Goal: Task Accomplishment & Management: Manage account settings

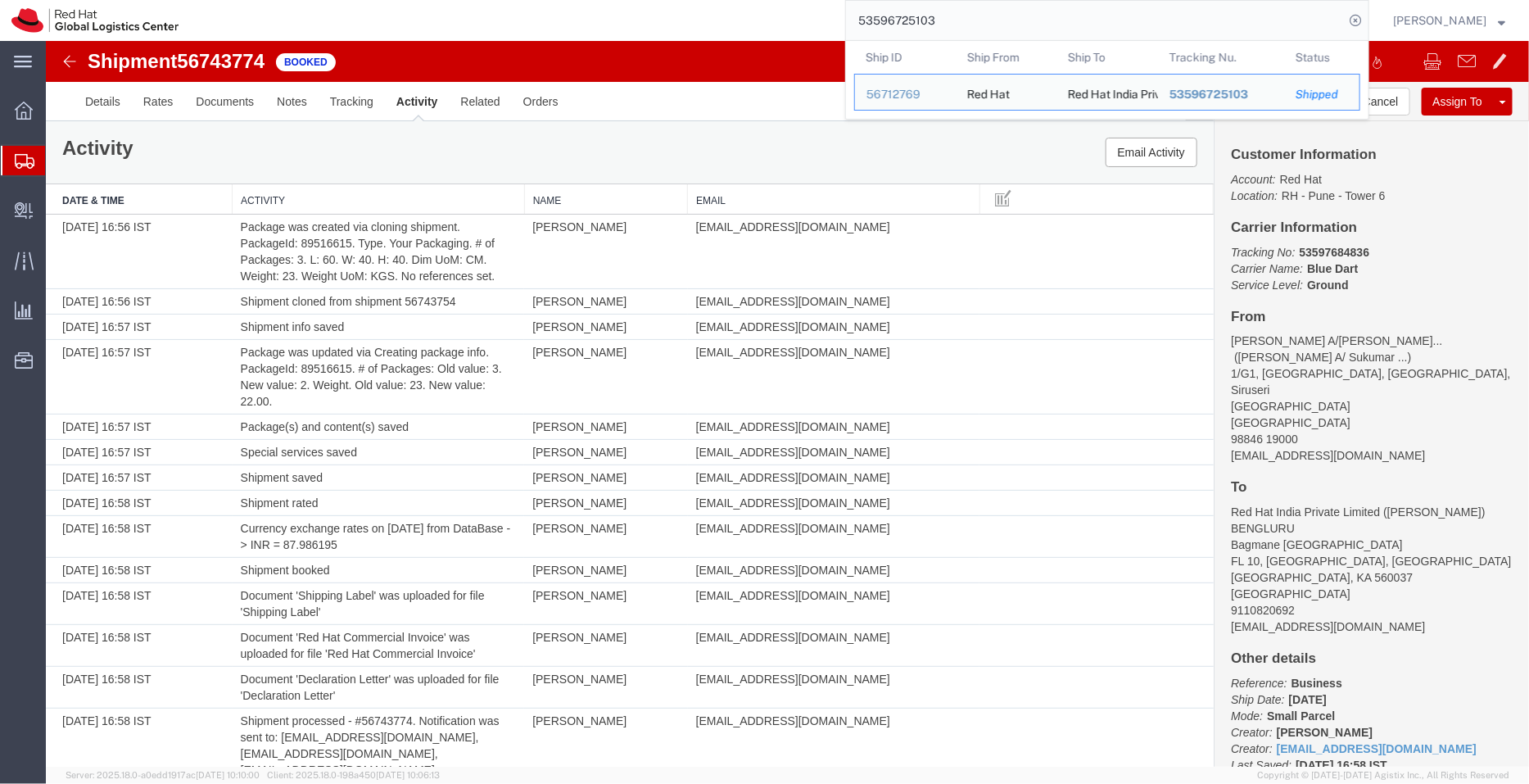
drag, startPoint x: 963, startPoint y: 25, endPoint x: 792, endPoint y: -1, distance: 173.0
click at [792, 0] on div "53596725103 Ship ID Ship From Ship To Tracking Nu. Status Ship ID 56712769 Ship…" at bounding box center [779, 21] width 1179 height 41
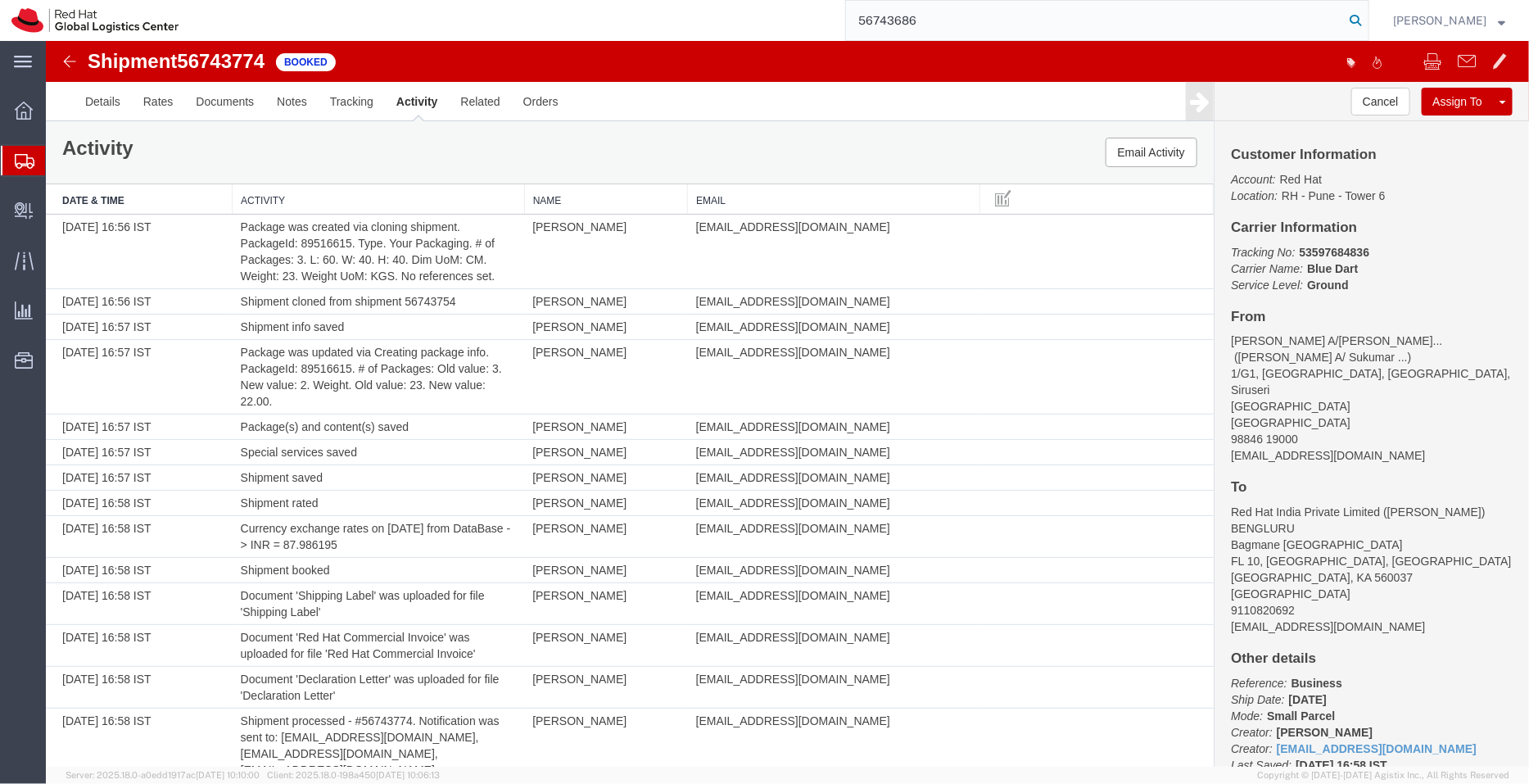
click at [1359, 19] on icon at bounding box center [1355, 21] width 23 height 23
type input "56743686"
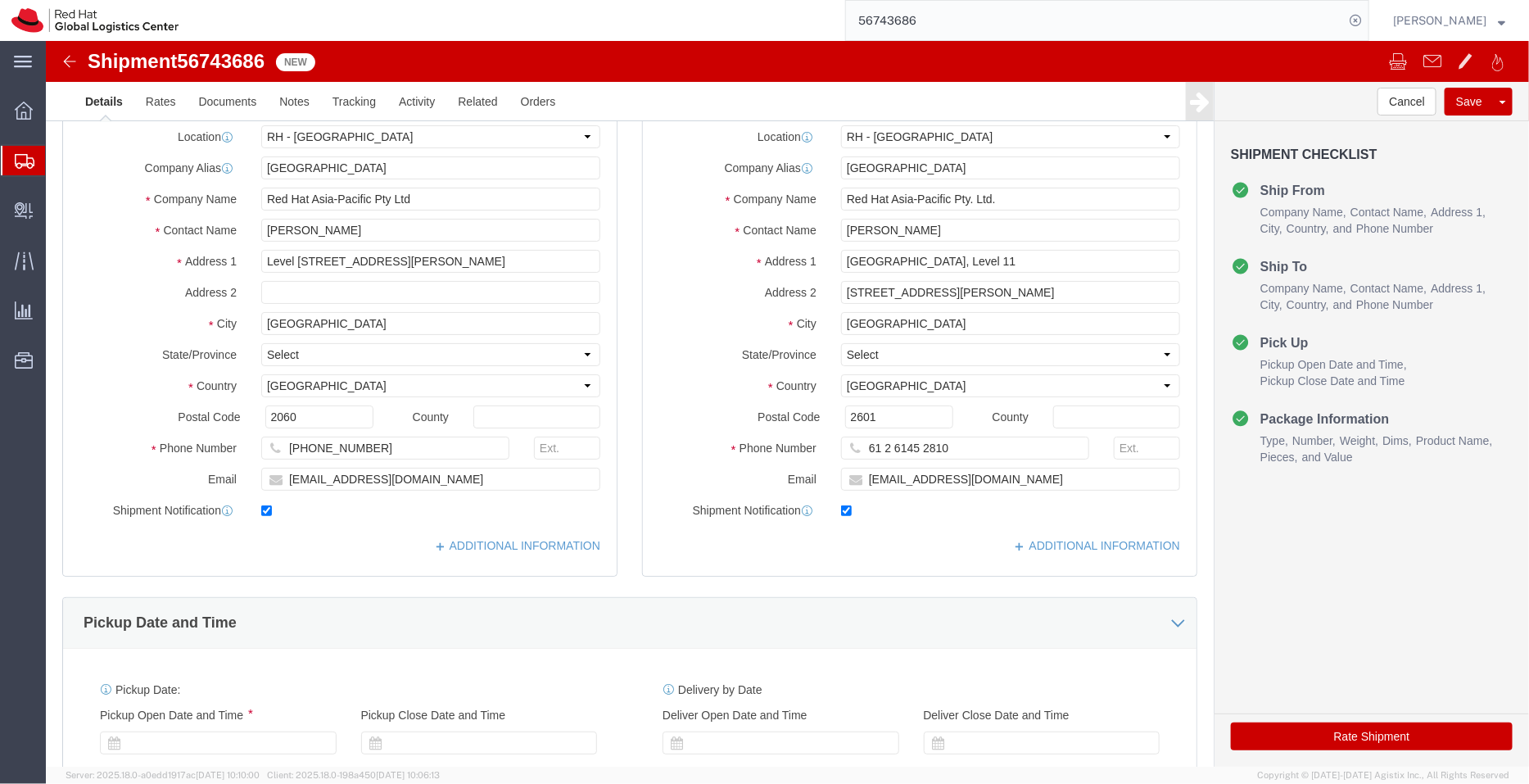
select select "50511"
select select "37938"
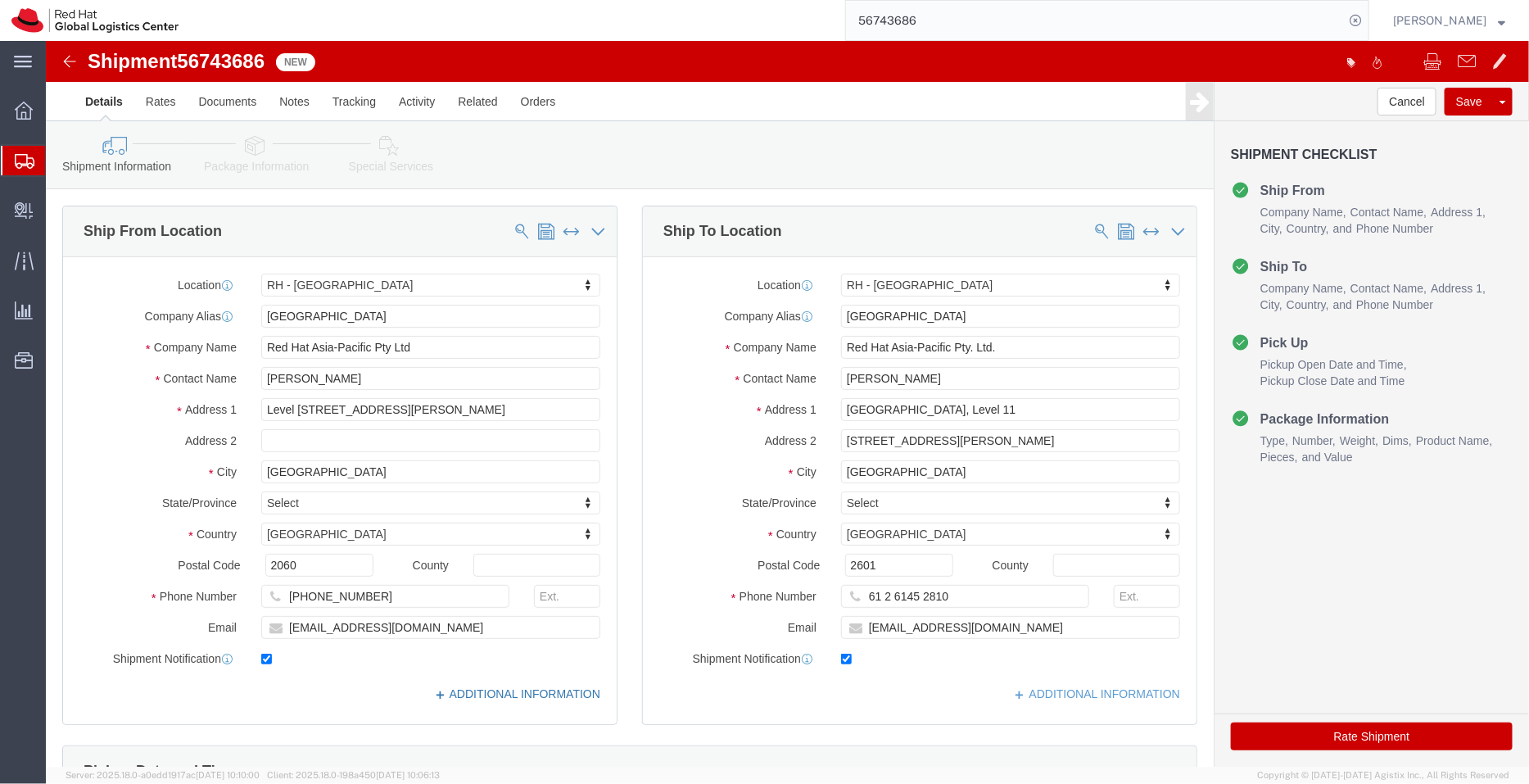
click link "ADDITIONAL INFORMATION"
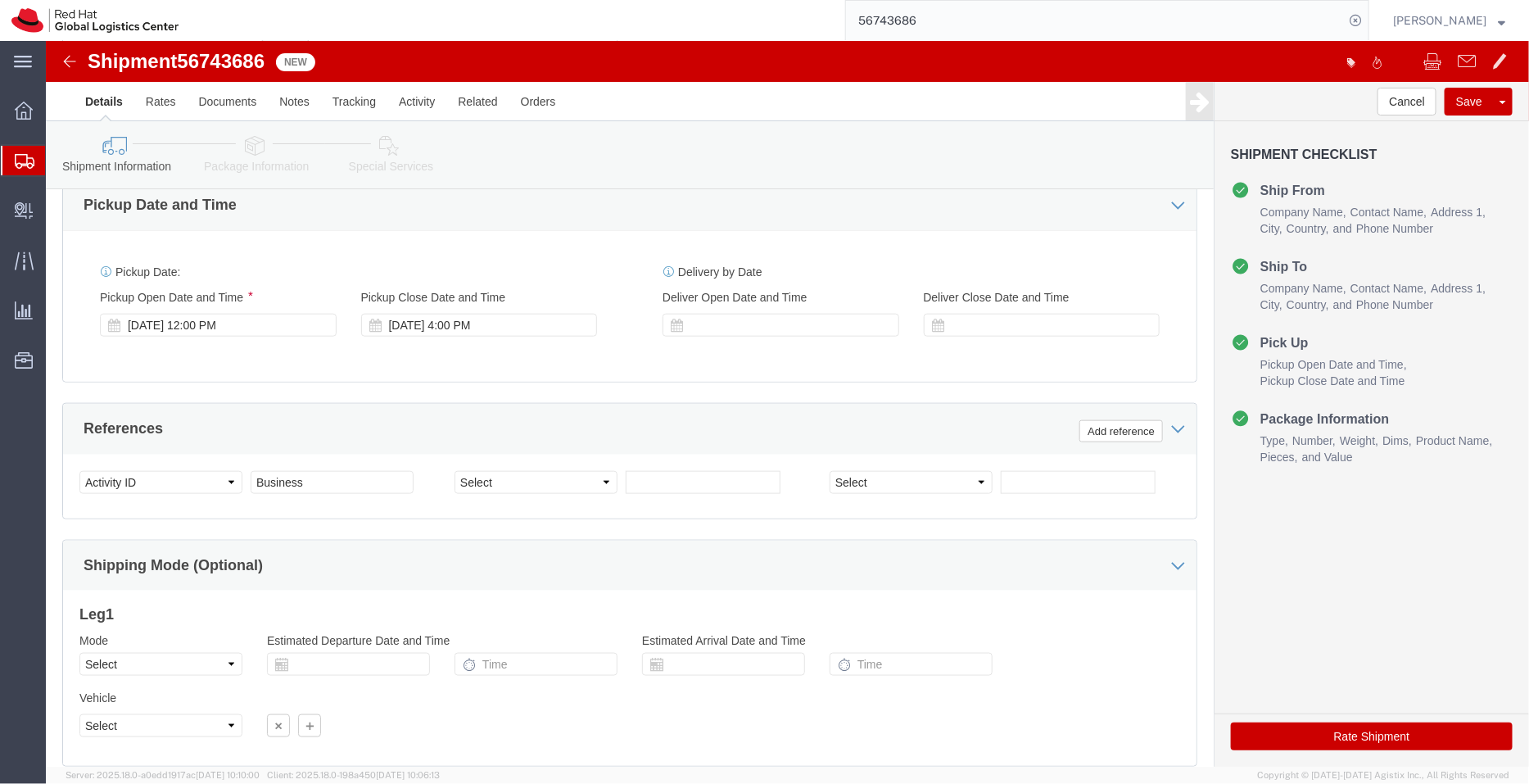
scroll to position [736, 0]
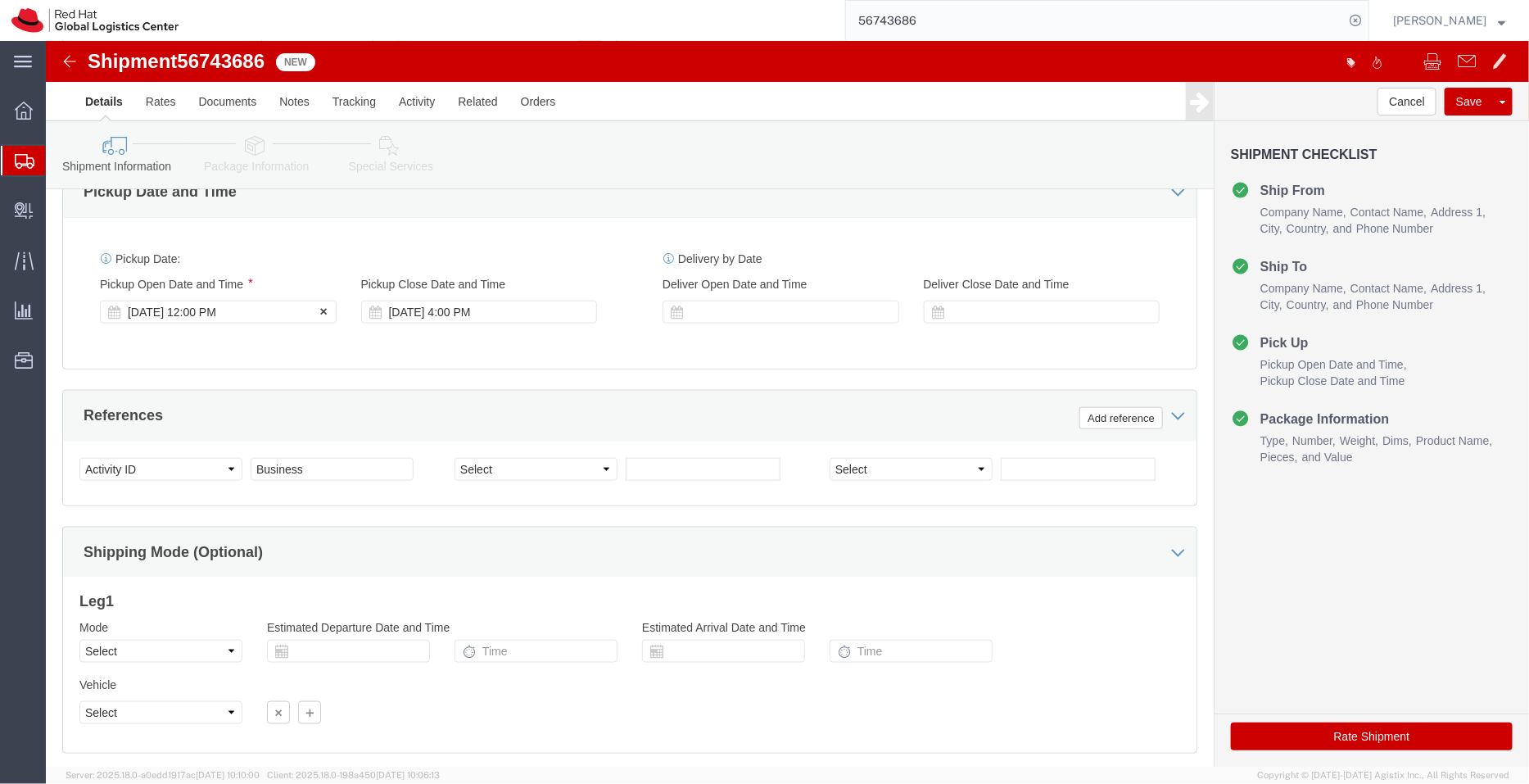
click div "[DATE] 12:00 PM"
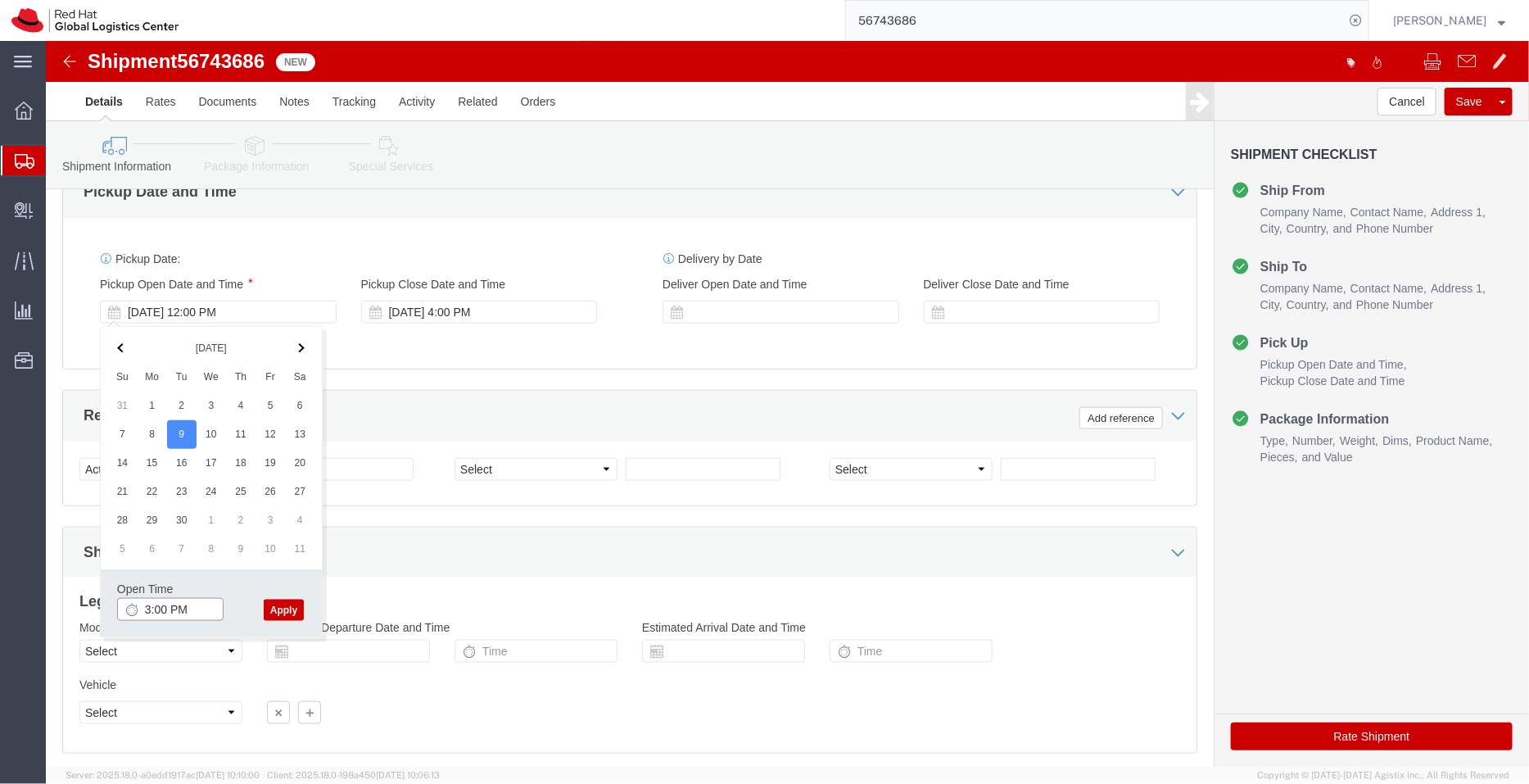
type input "3:00 PM"
click button "Apply"
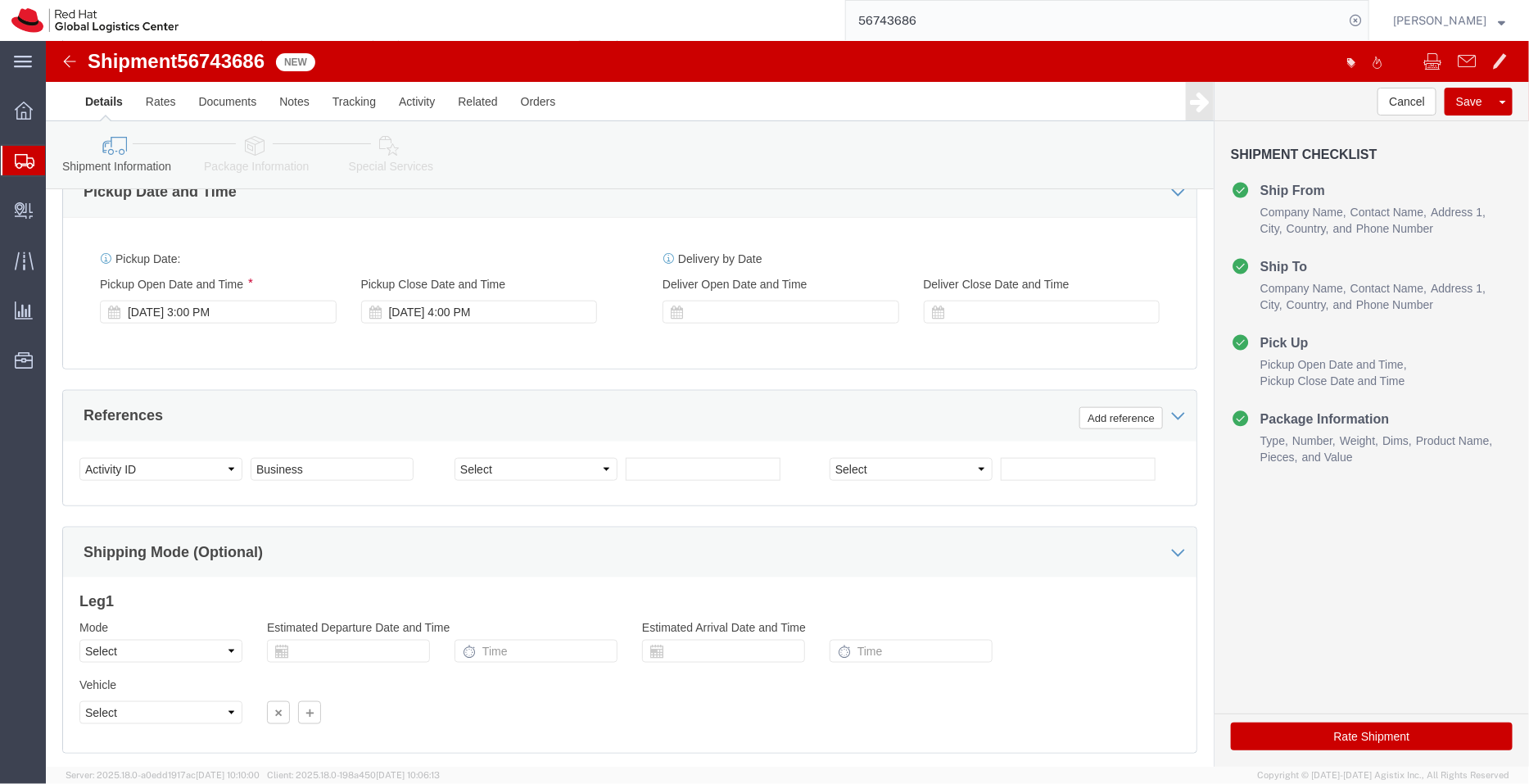
click link "Package Information"
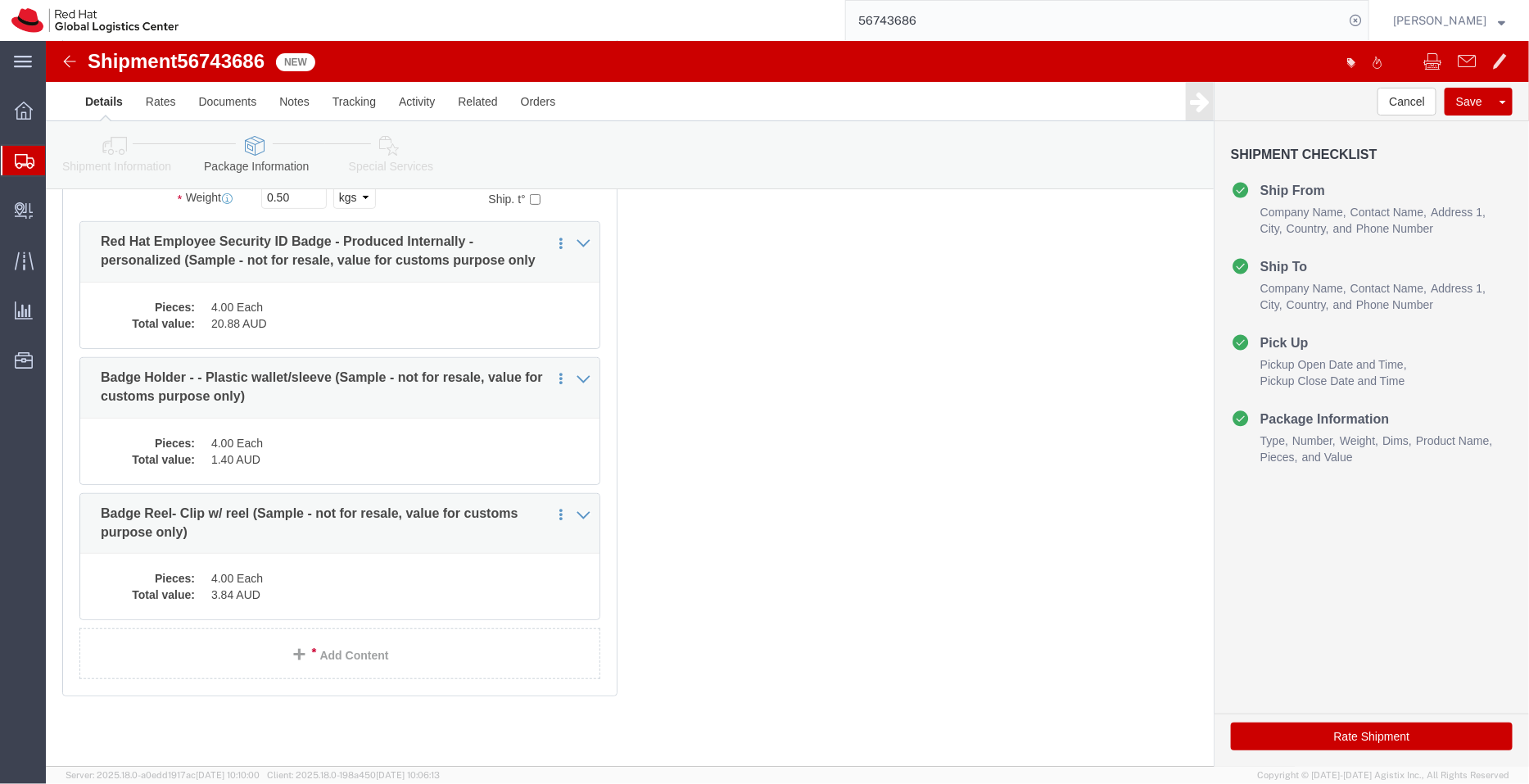
scroll to position [215, 0]
click dd "4.00 Each"
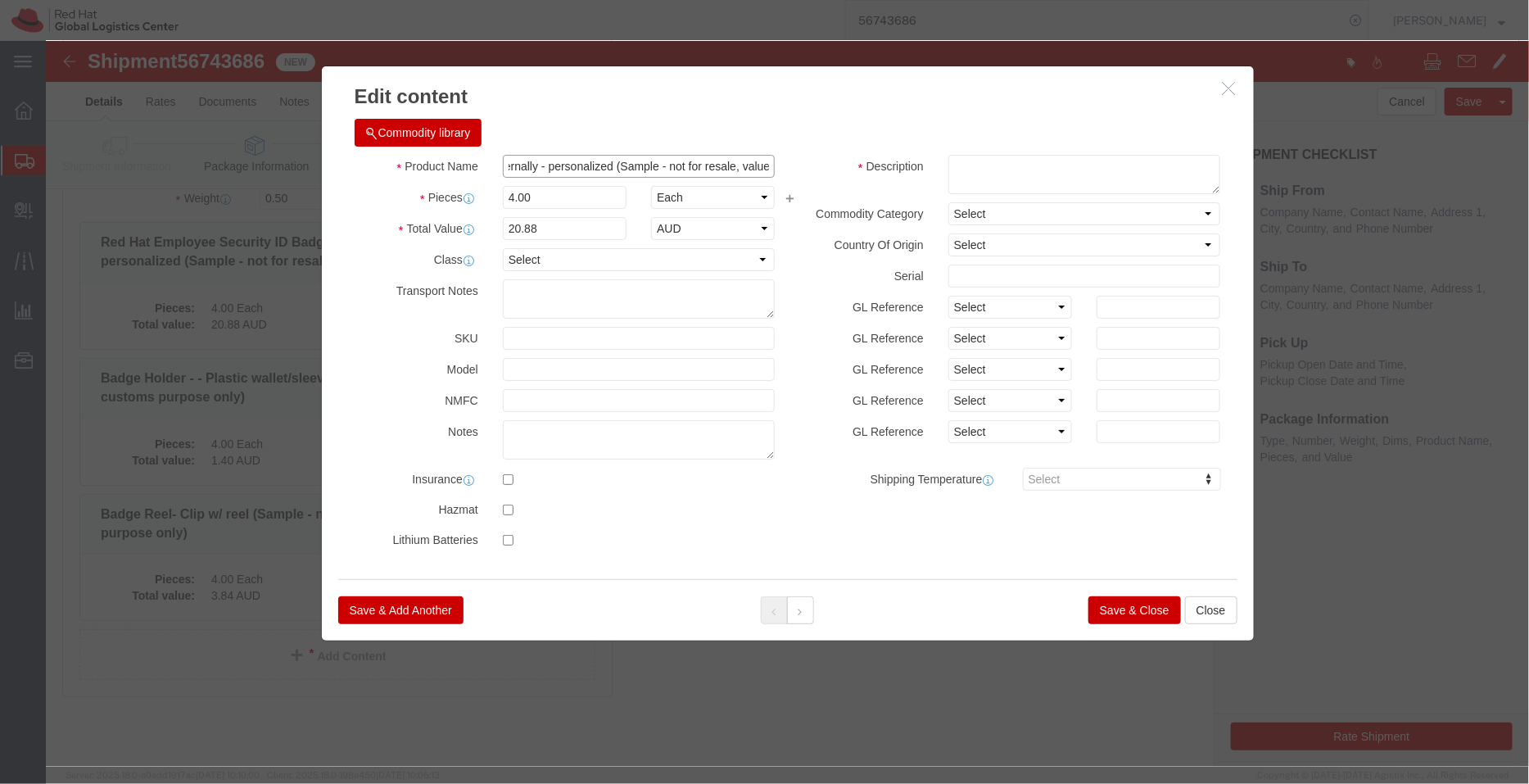
scroll to position [0, 402]
drag, startPoint x: 653, startPoint y: 127, endPoint x: 990, endPoint y: 192, distance: 343.2
click div "Product Name Red Hat Employee Security ID Badge - Produced Internally - persona…"
drag, startPoint x: 502, startPoint y: 121, endPoint x: 366, endPoint y: 122, distance: 136.0
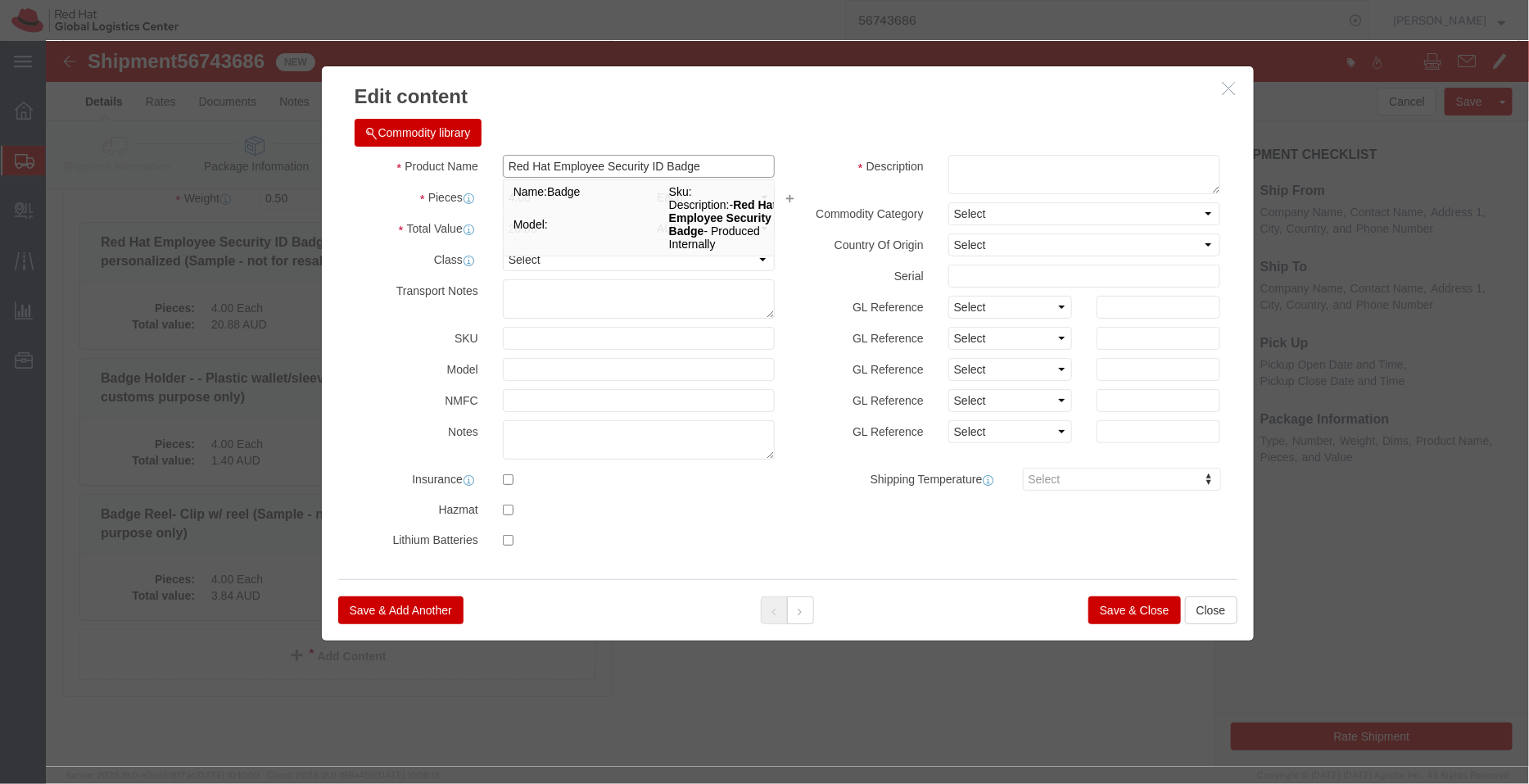
click div "Product Name Red Hat Employee Security ID Badge Red Hat Employee Security ID Ba…"
type input "Employee Security ID Badge"
click textarea
paste textarea "Red Hat"
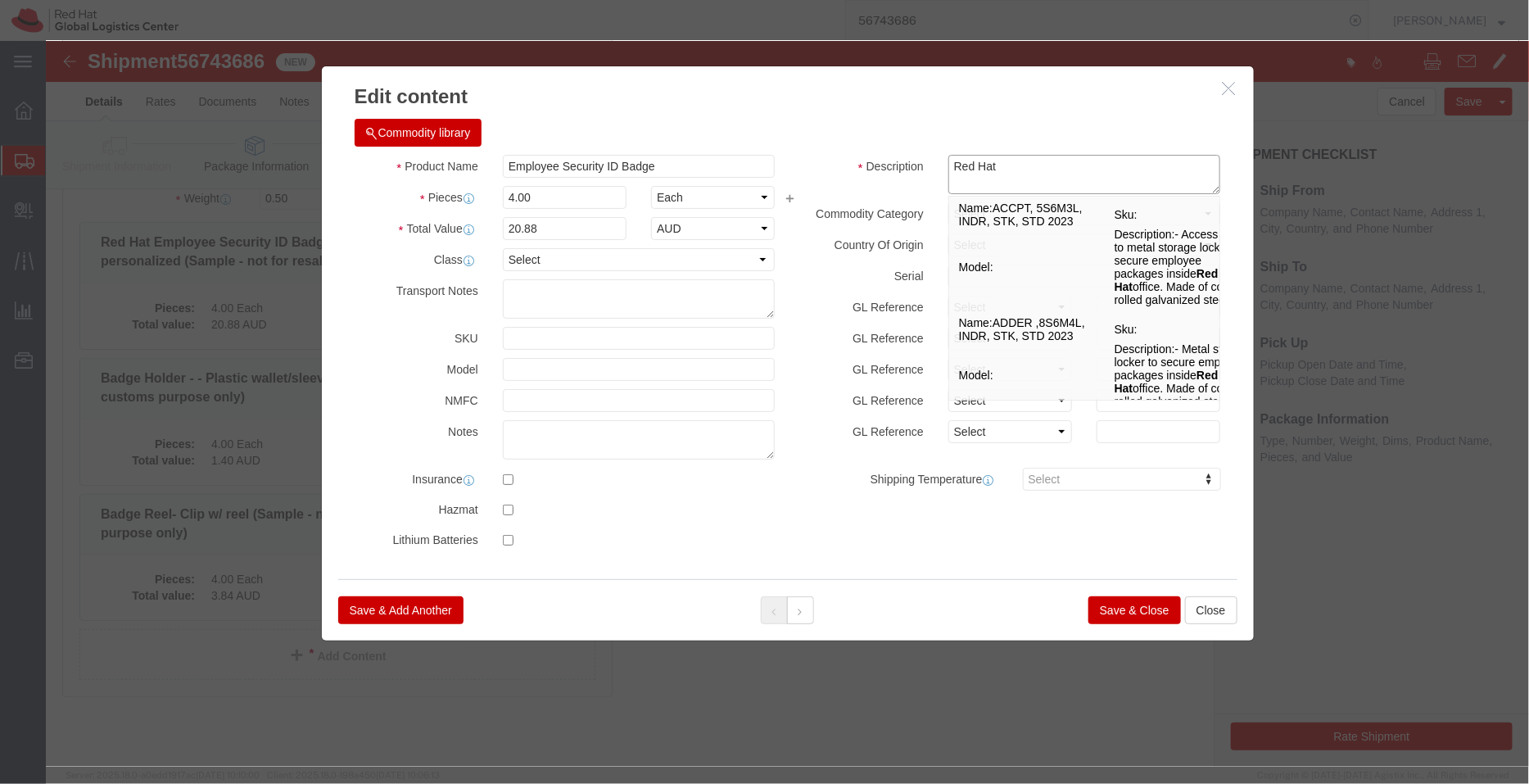
type textarea "Red Hat"
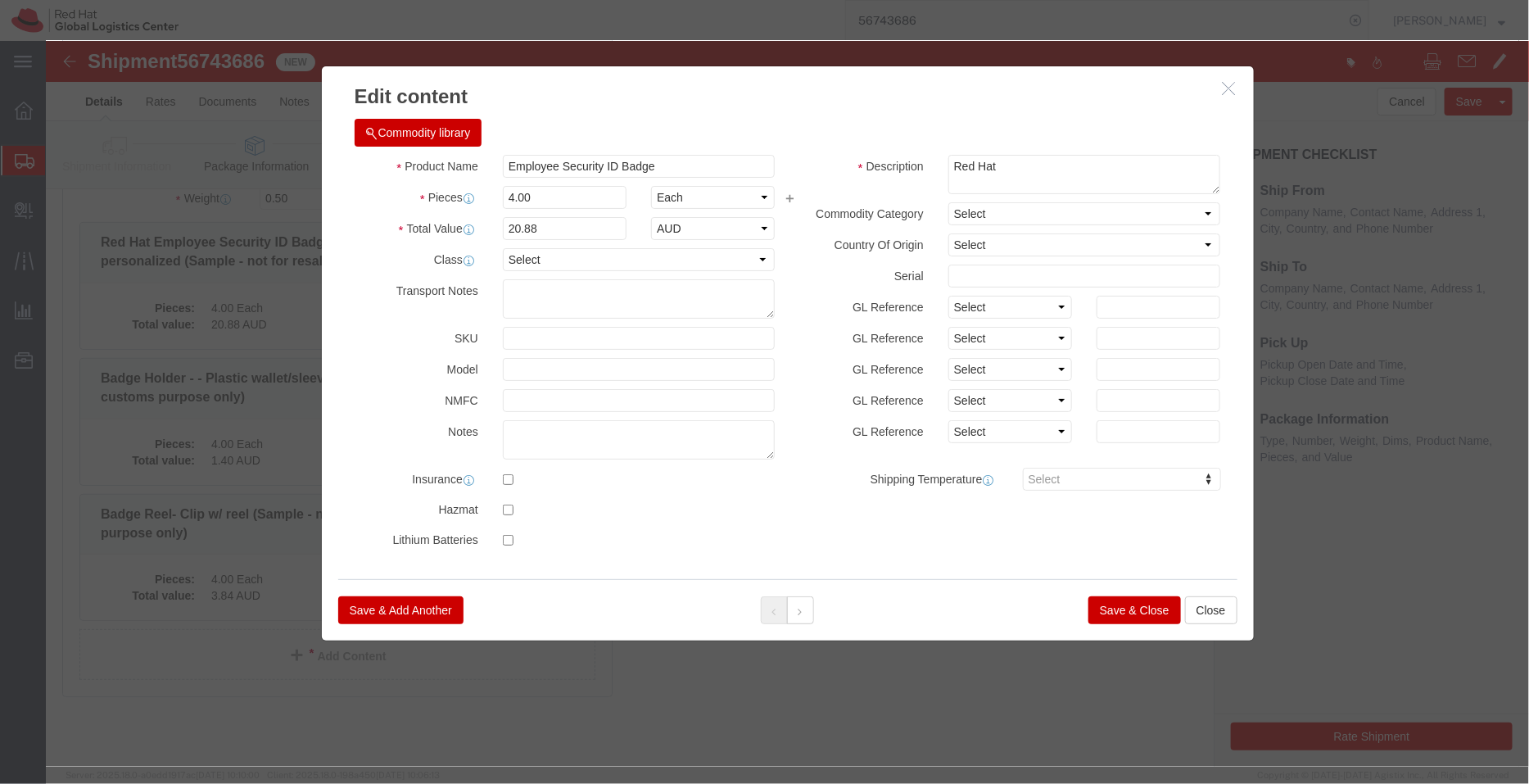
click button "Save & Close"
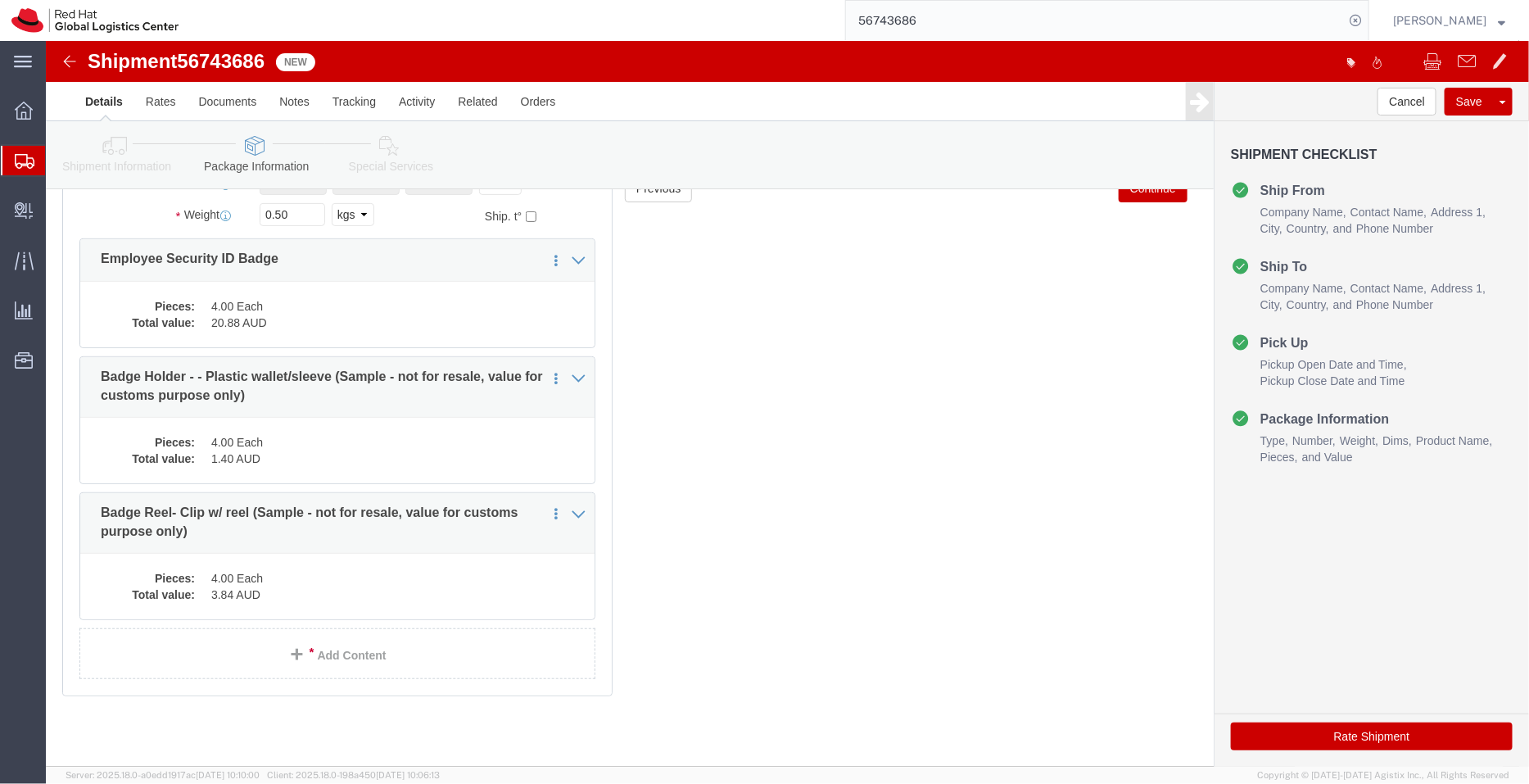
scroll to position [199, 0]
click dd "1.40 AUD"
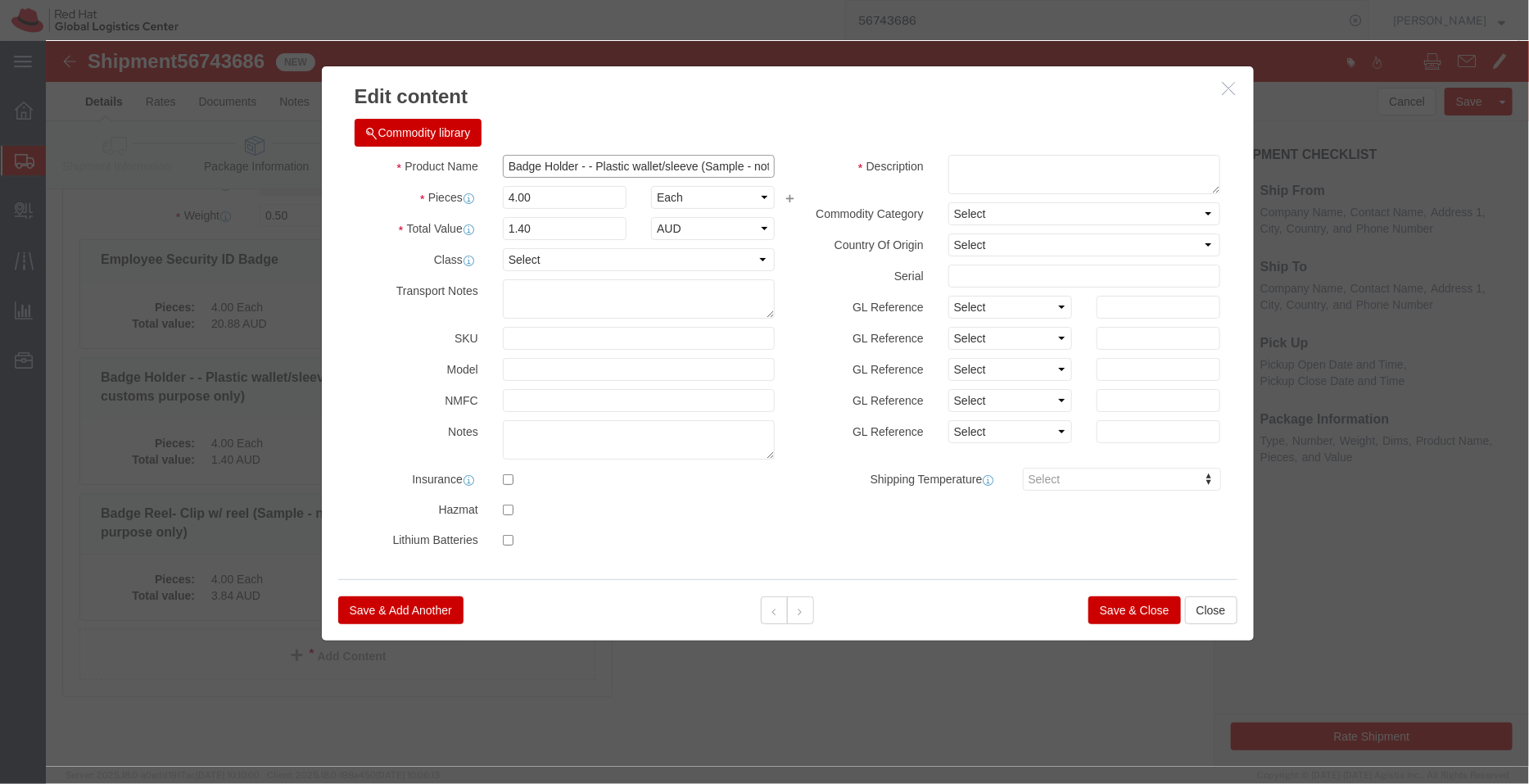
scroll to position [0, 220]
drag, startPoint x: 649, startPoint y: 121, endPoint x: 1240, endPoint y: 206, distance: 597.1
click div "Edit content Commodity library Product Name Badge Holder - - Plastic wallet/sle…"
drag, startPoint x: 657, startPoint y: 123, endPoint x: 536, endPoint y: 131, distance: 121.3
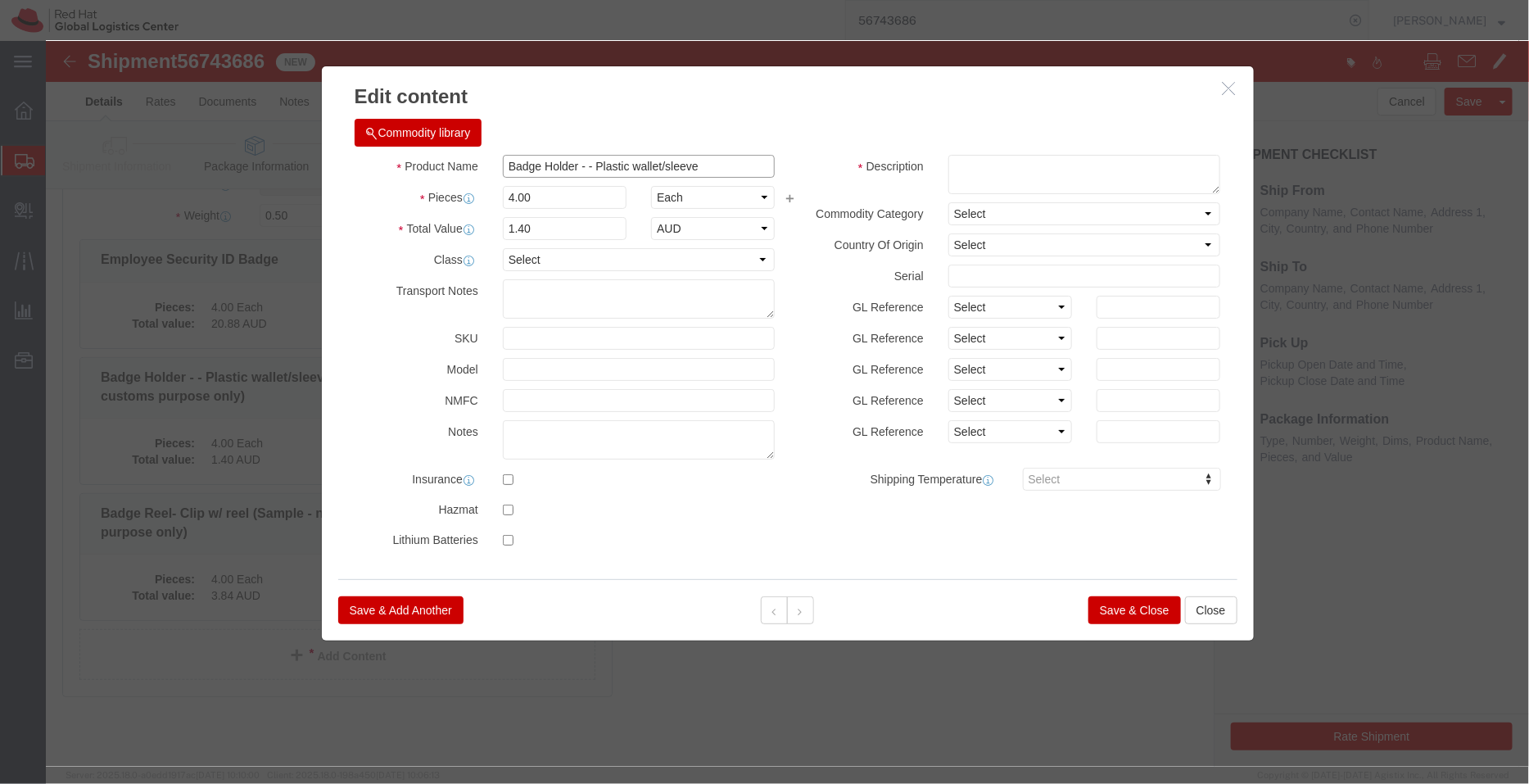
click input "Badge Holder - - Plastic wallet/sleeve"
type input "Badge Holder -"
click textarea
paste textarea "- Plastic wallet/sleeve"
type textarea "- Plastic wallet/sleeve"
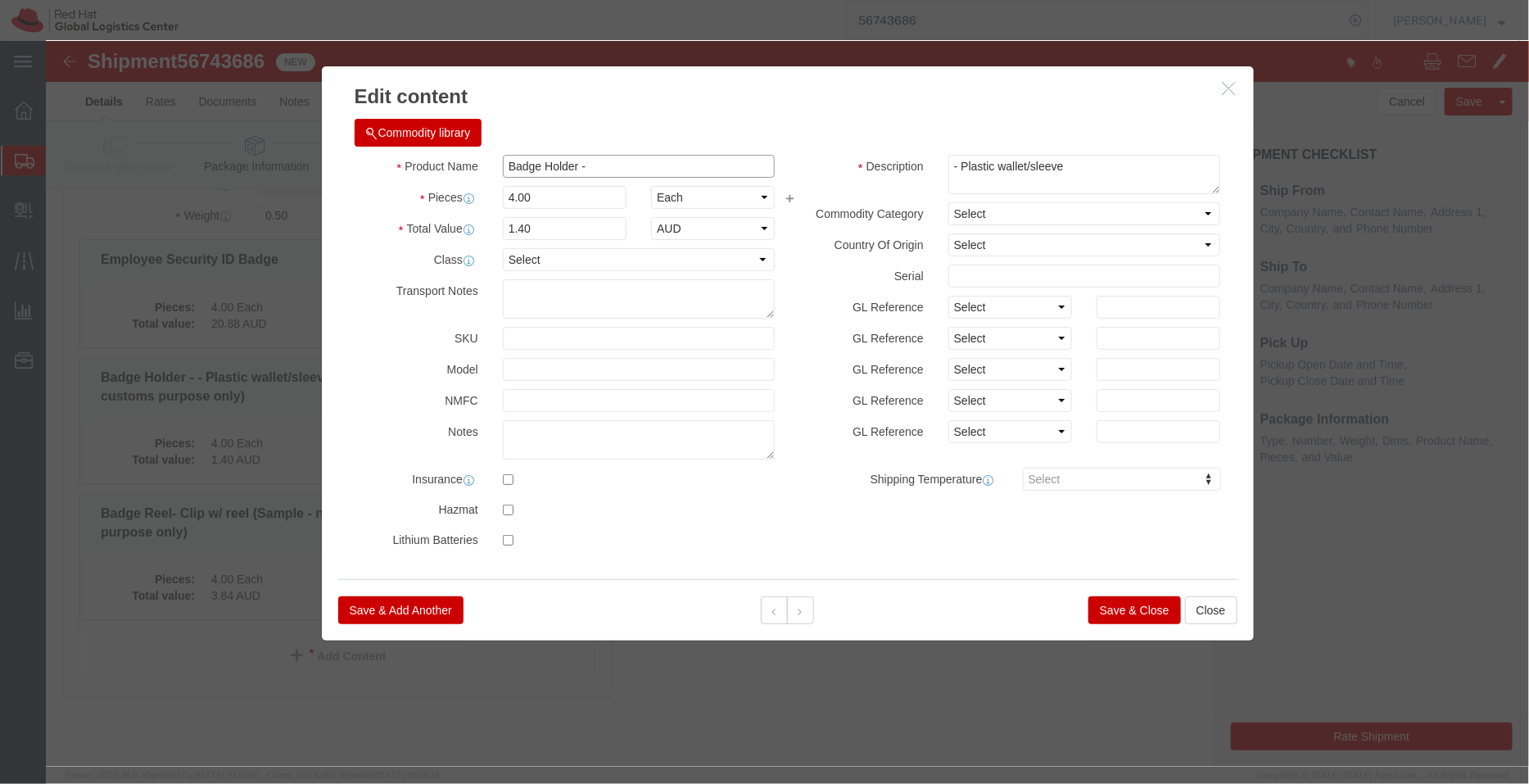
click input "Badge Holder -"
type input "Badge Holder"
click div "Commodity library Product Name Badge Holder Badge Holder Pieces 4.00 Select Bag…"
click button "Save & Close"
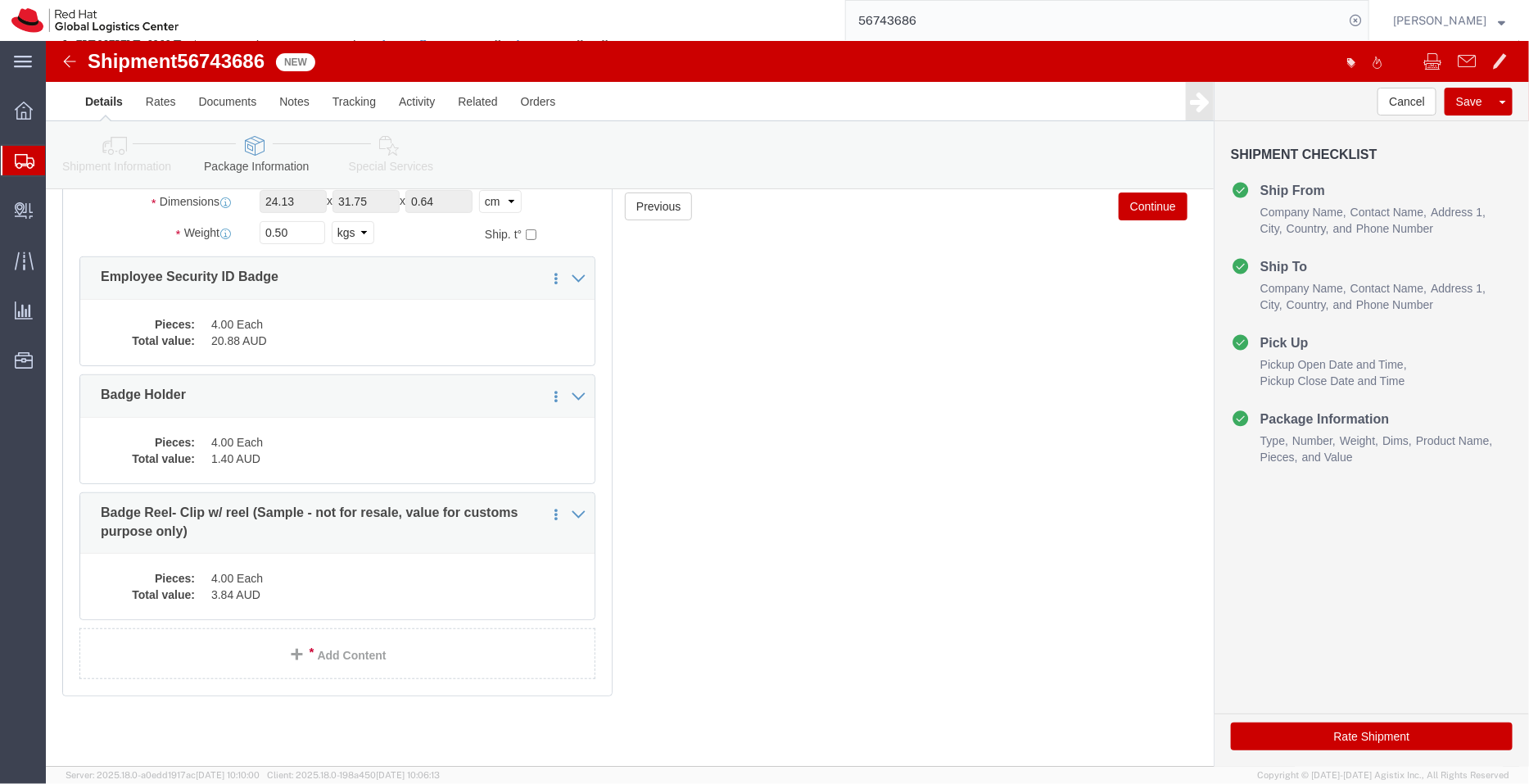
scroll to position [181, 0]
click dd "4.00 Each"
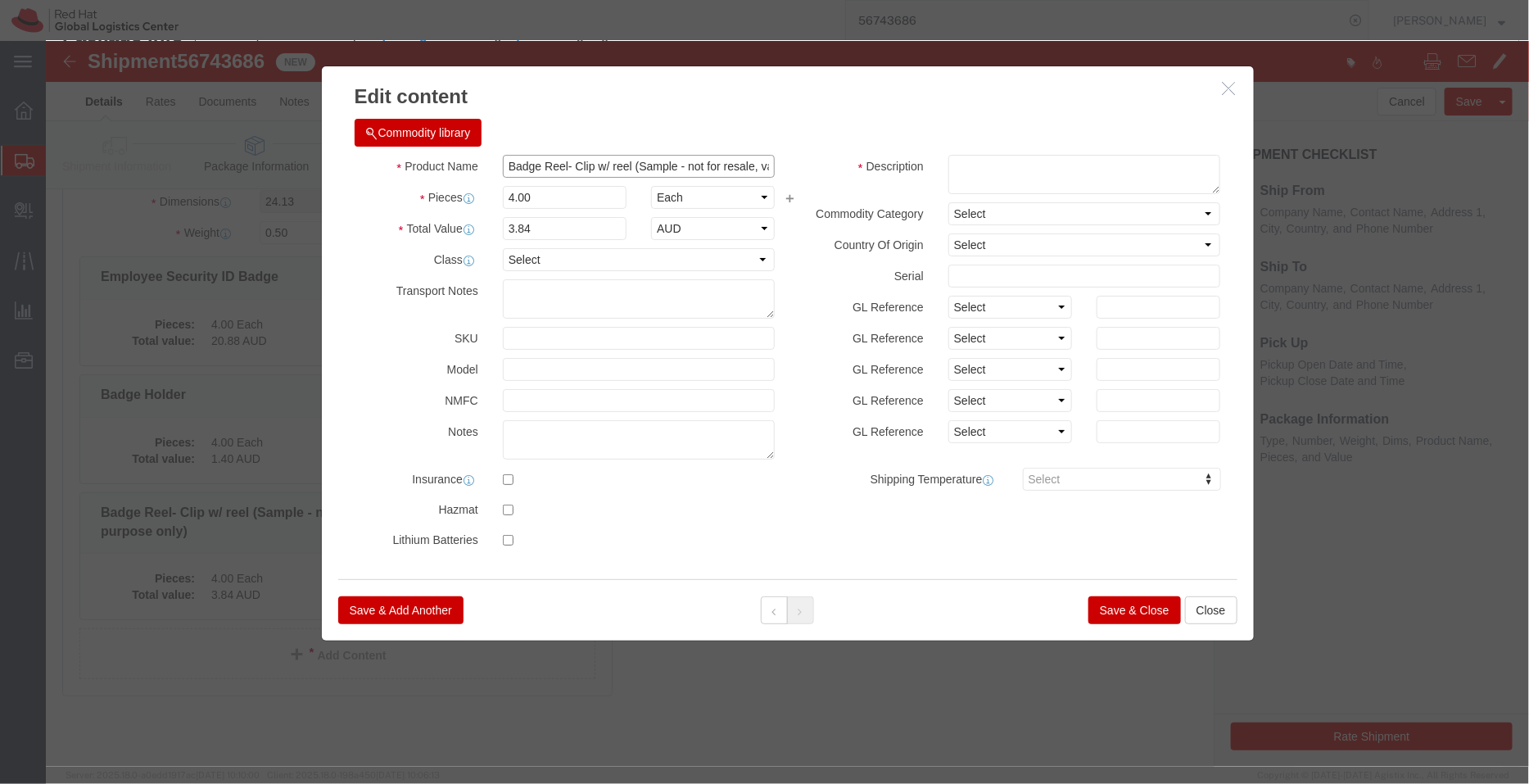
scroll to position [0, 154]
drag, startPoint x: 584, startPoint y: 124, endPoint x: 1134, endPoint y: 187, distance: 553.6
click div "Product Name Badge Reel- Clip w/ reel (Sample - not for resale, value for custo…"
drag, startPoint x: 560, startPoint y: 131, endPoint x: 518, endPoint y: 121, distance: 43.2
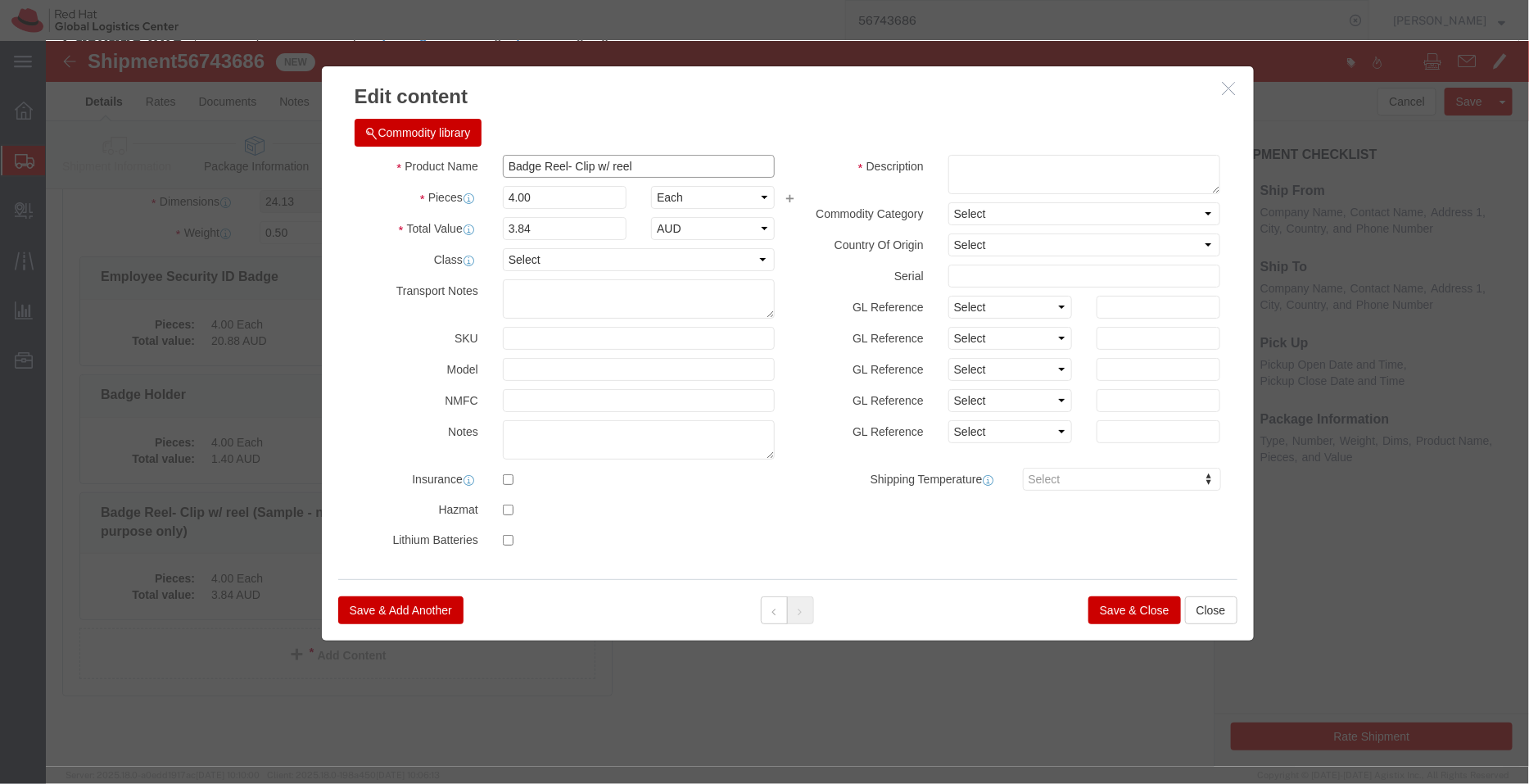
click input "Badge Reel- Clip w/ reel"
type input "Badge Reel"
click textarea
paste textarea "- Clip w/ reel"
type textarea "- Clip w/ reel"
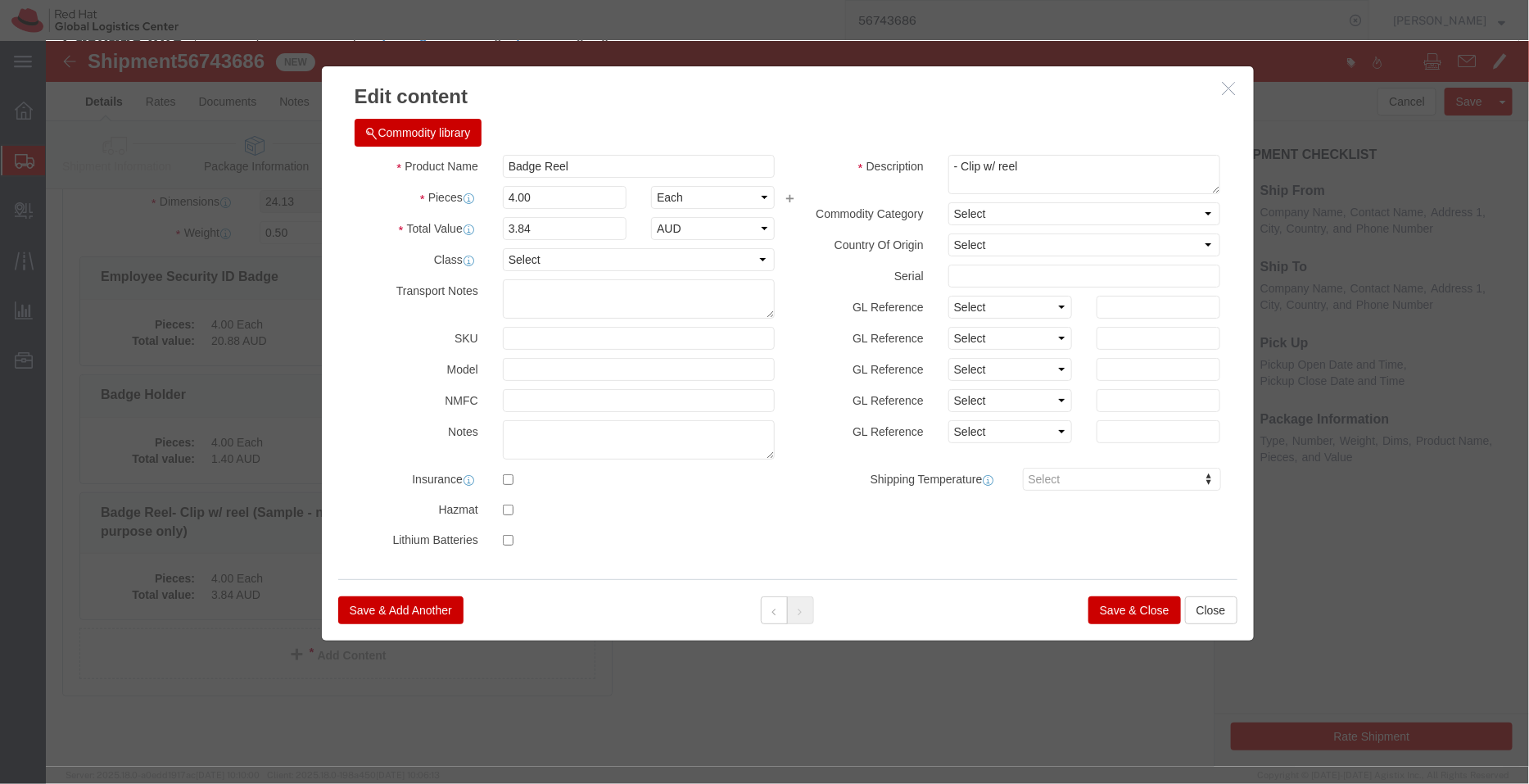
click button "Save & Close"
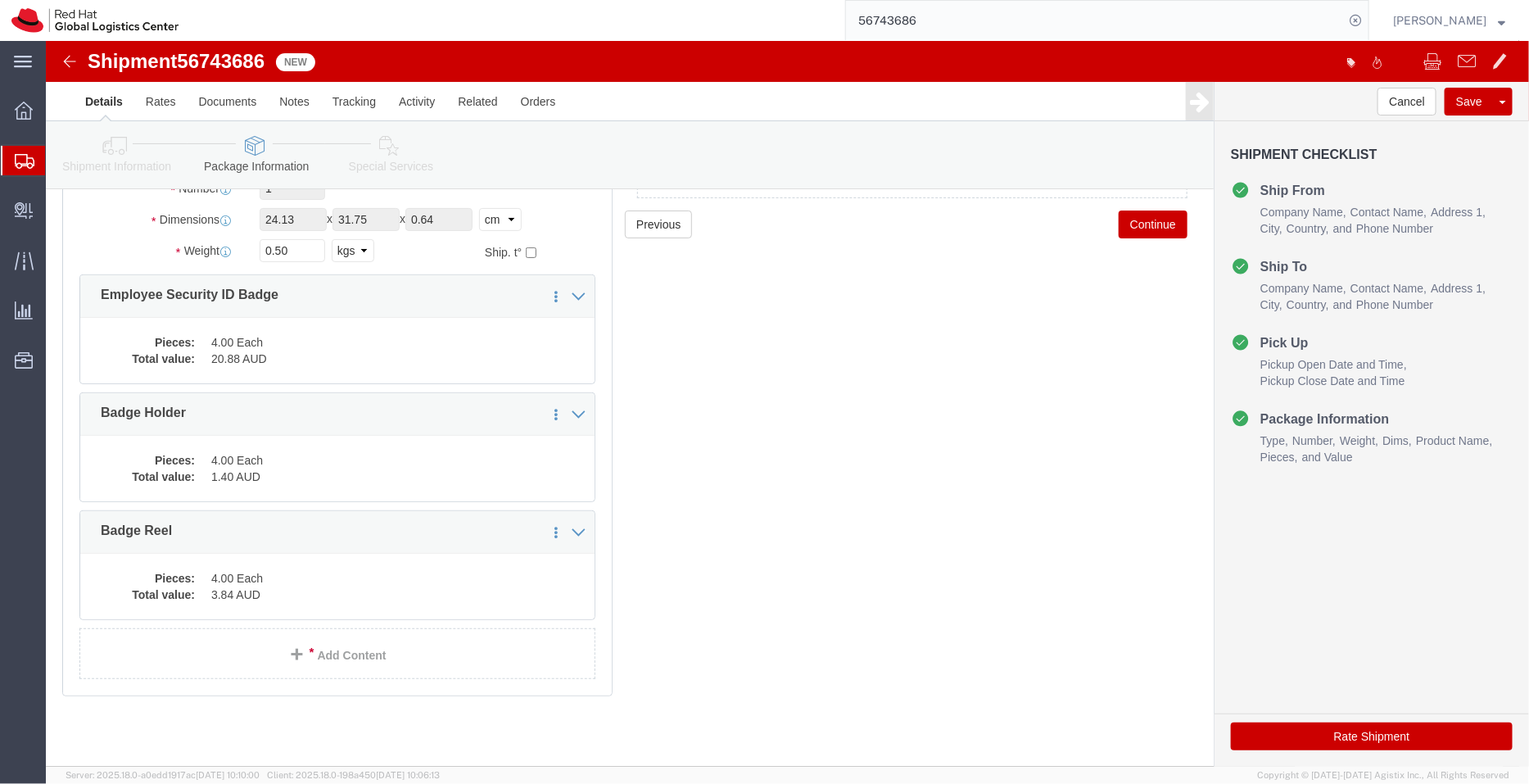
scroll to position [164, 0]
click icon
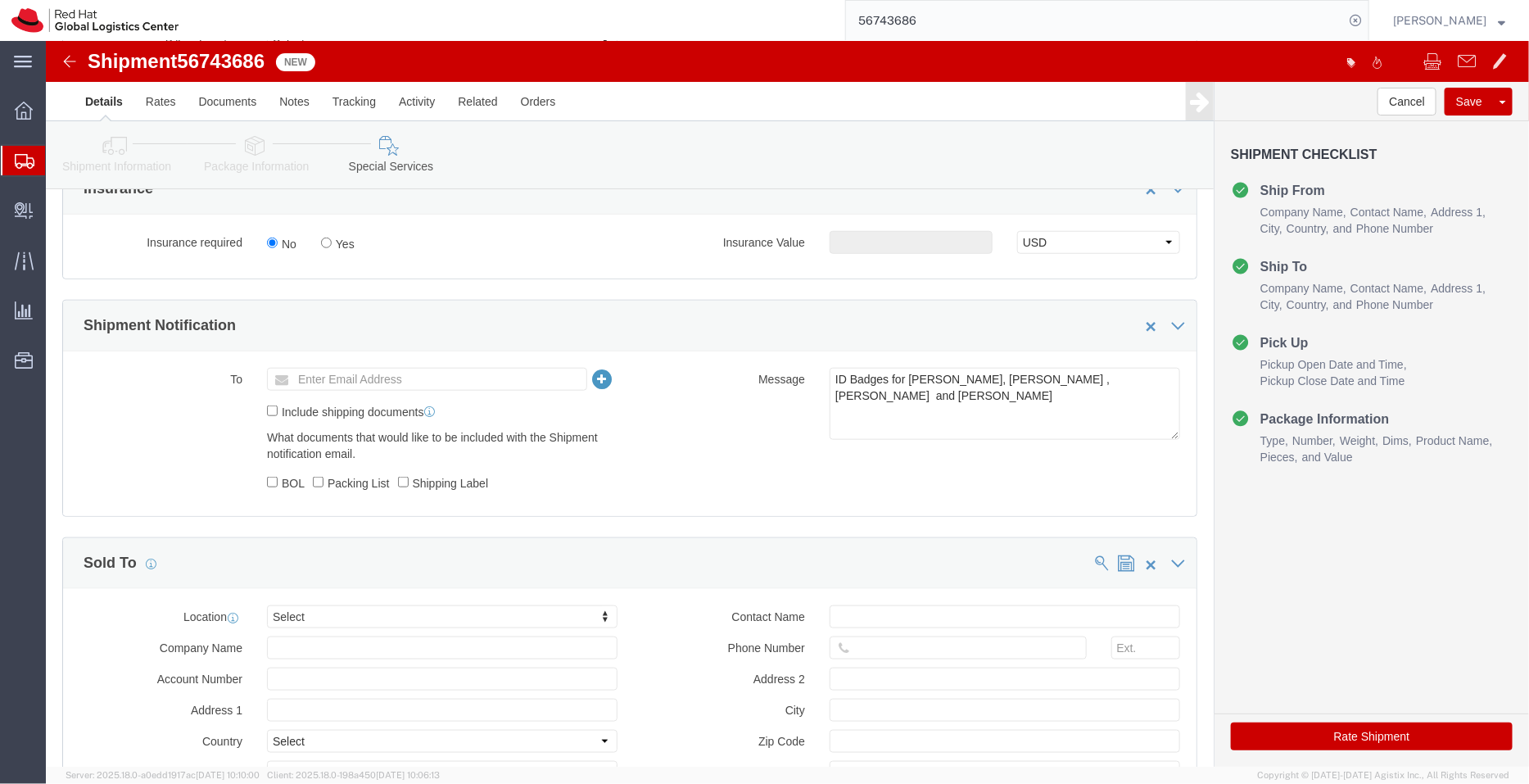
scroll to position [615, 0]
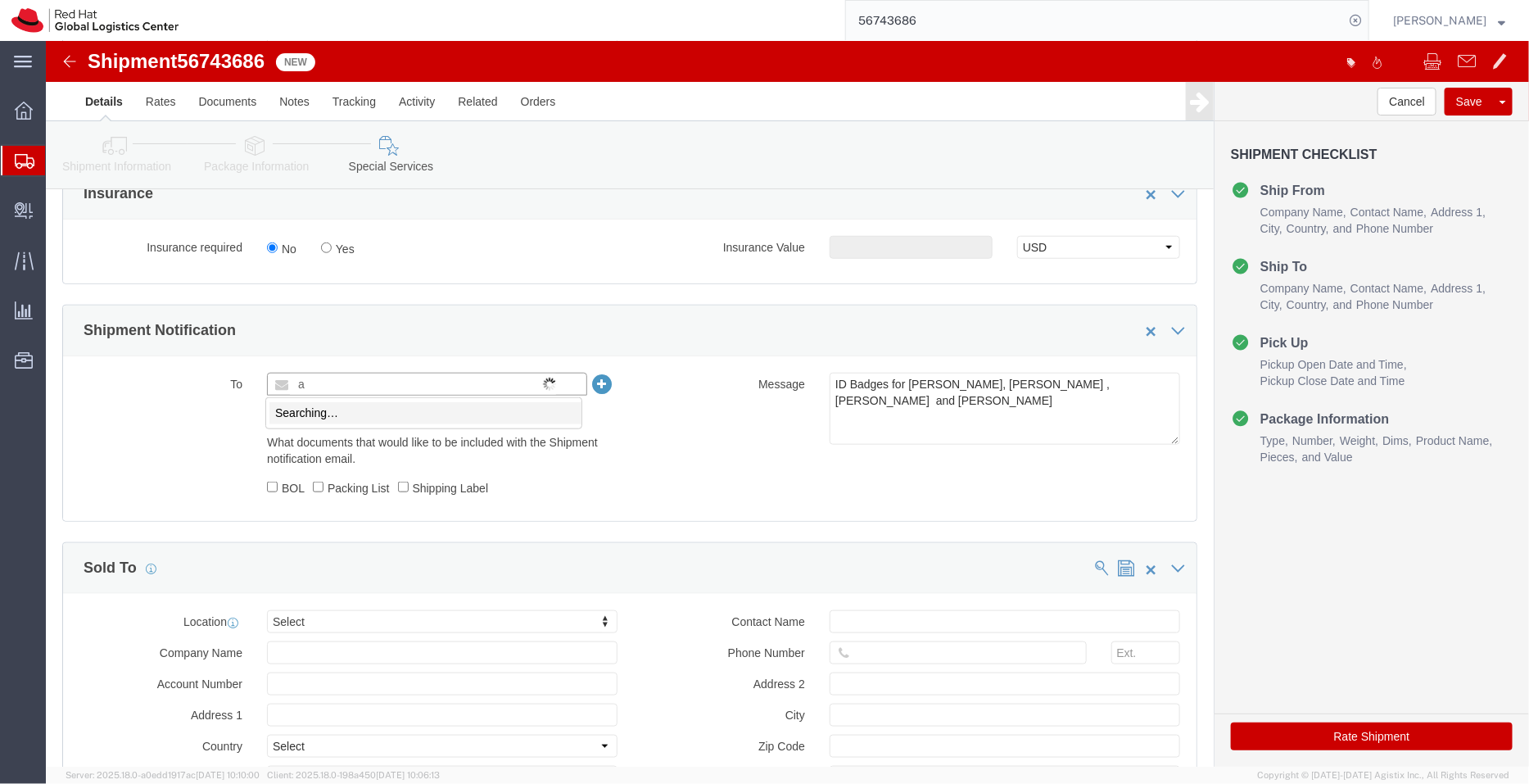
click body "Shipment 56743686 New Details Rates Documents Notes Tracking Activity Related O…"
type input "[EMAIL_ADDRESS][DOMAIN_NAME]"
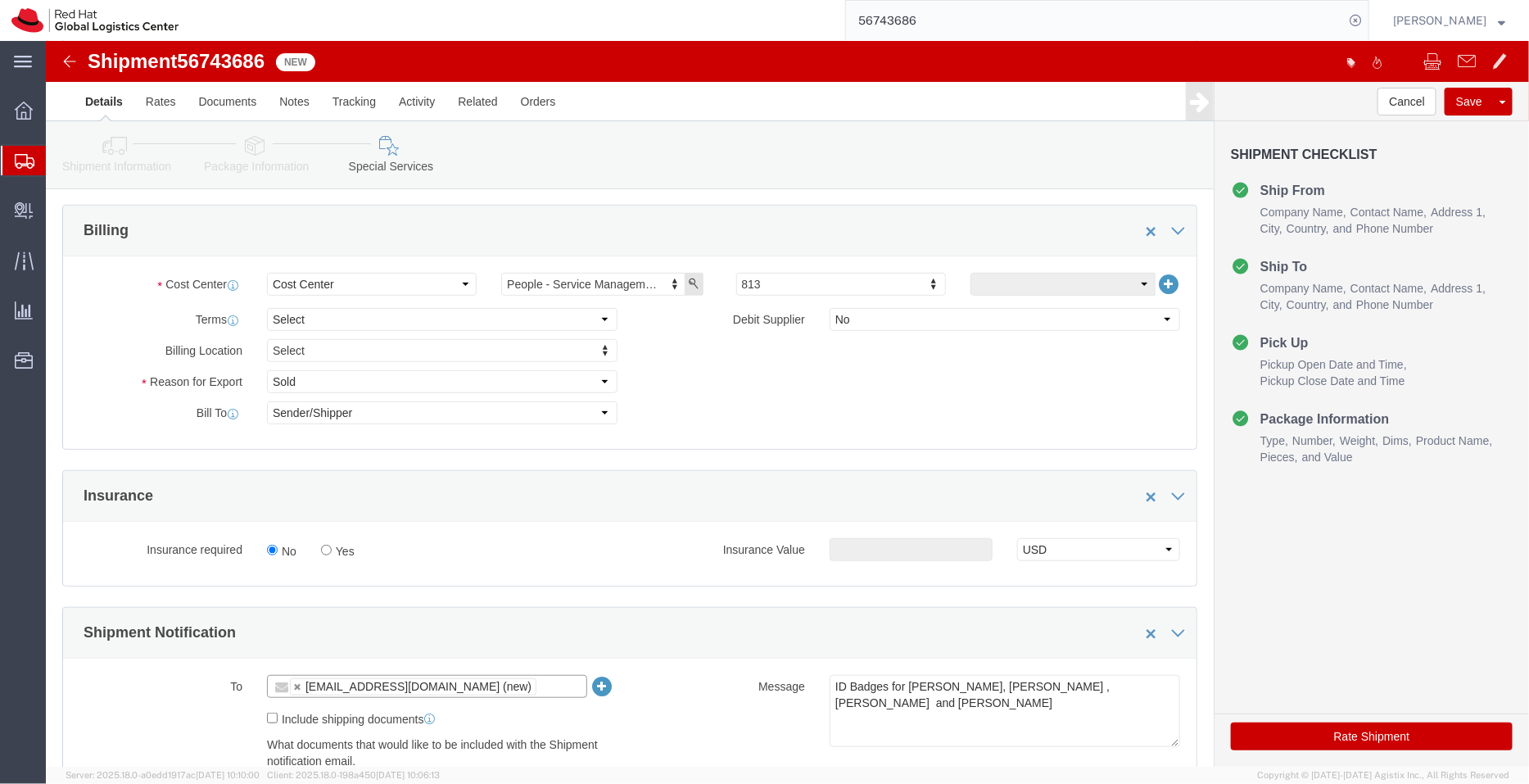
scroll to position [293, 0]
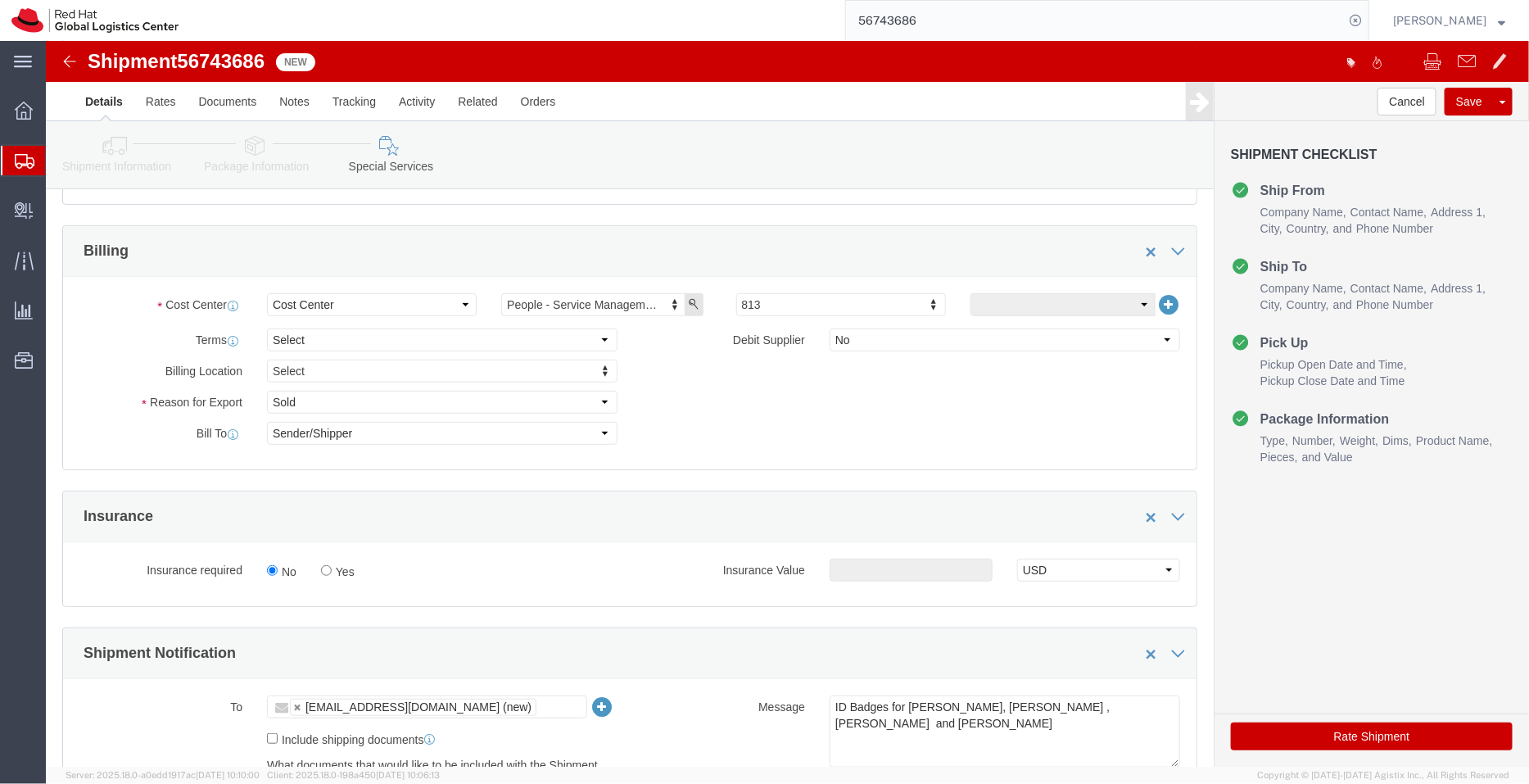
click button "Rate Shipment"
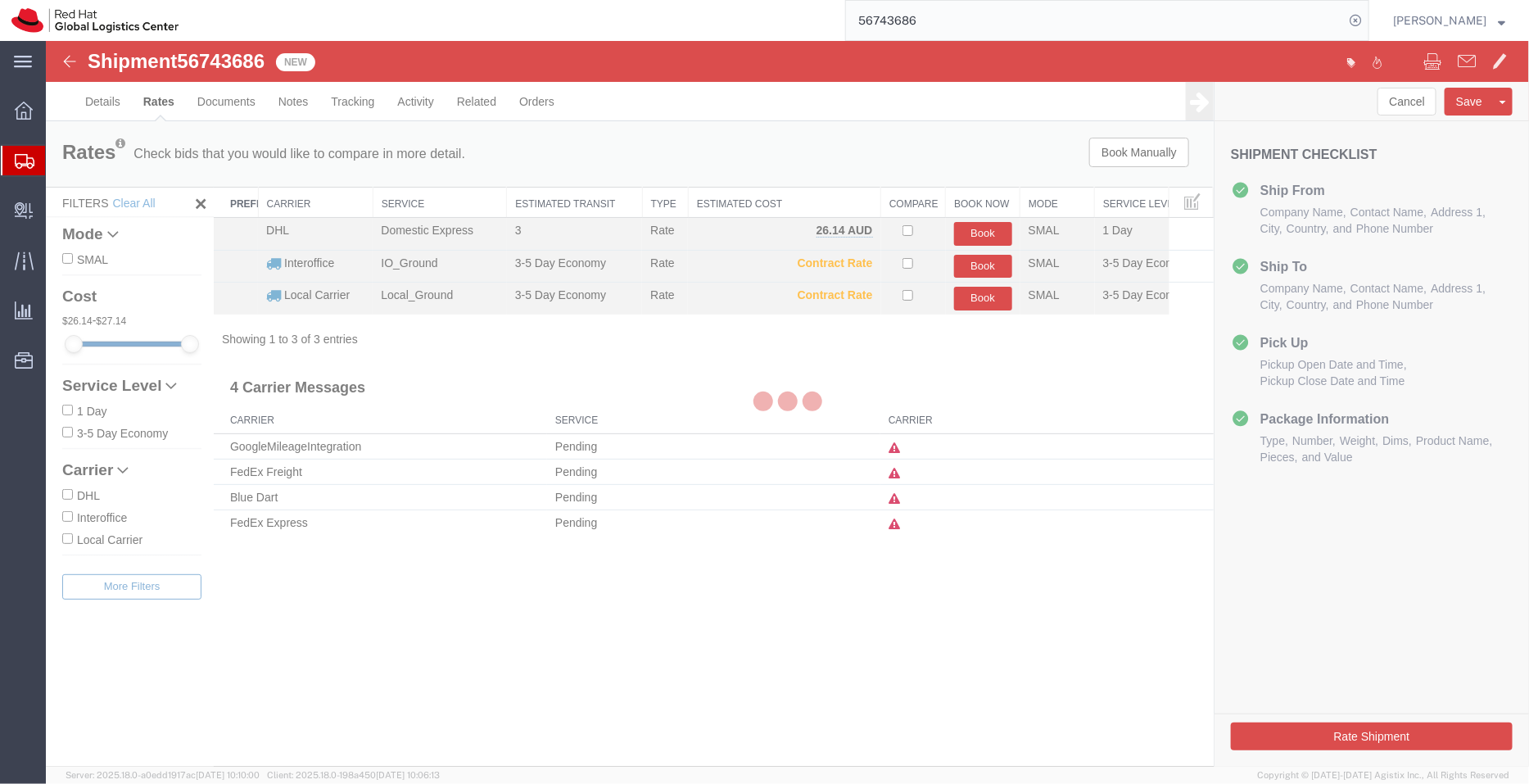
scroll to position [0, 0]
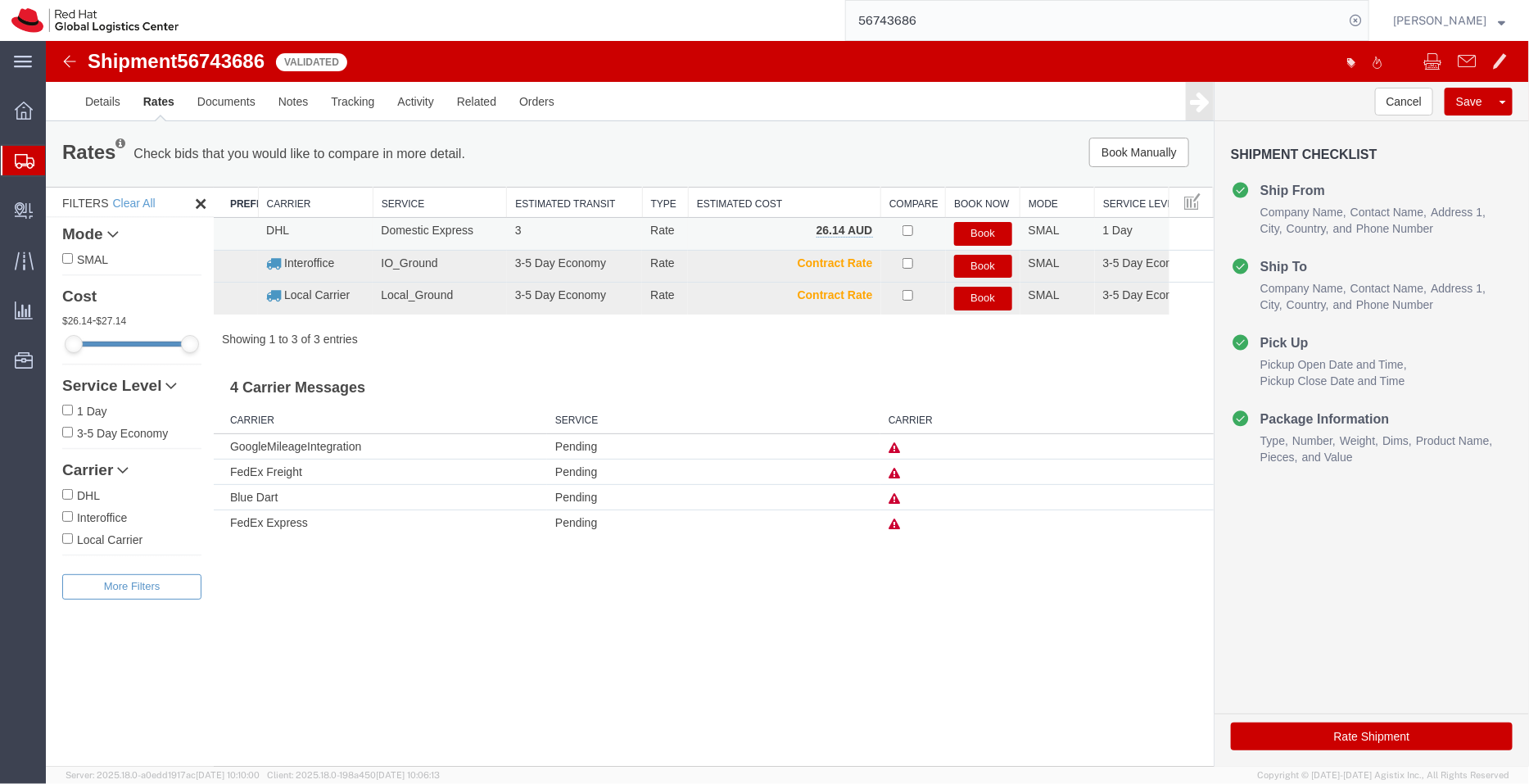
click at [968, 229] on button "Book" at bounding box center [982, 232] width 58 height 23
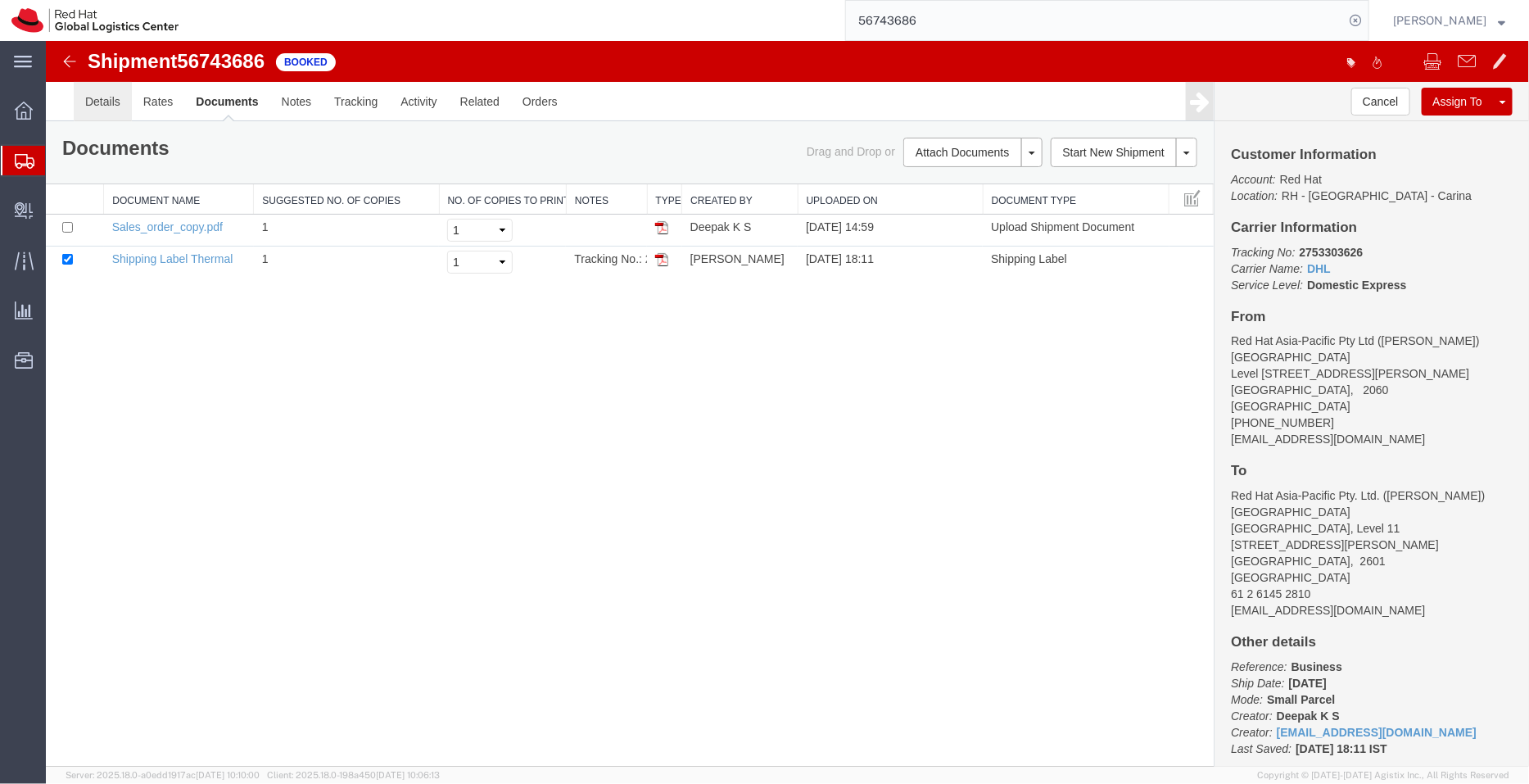
click at [118, 96] on link "Details" at bounding box center [102, 101] width 58 height 39
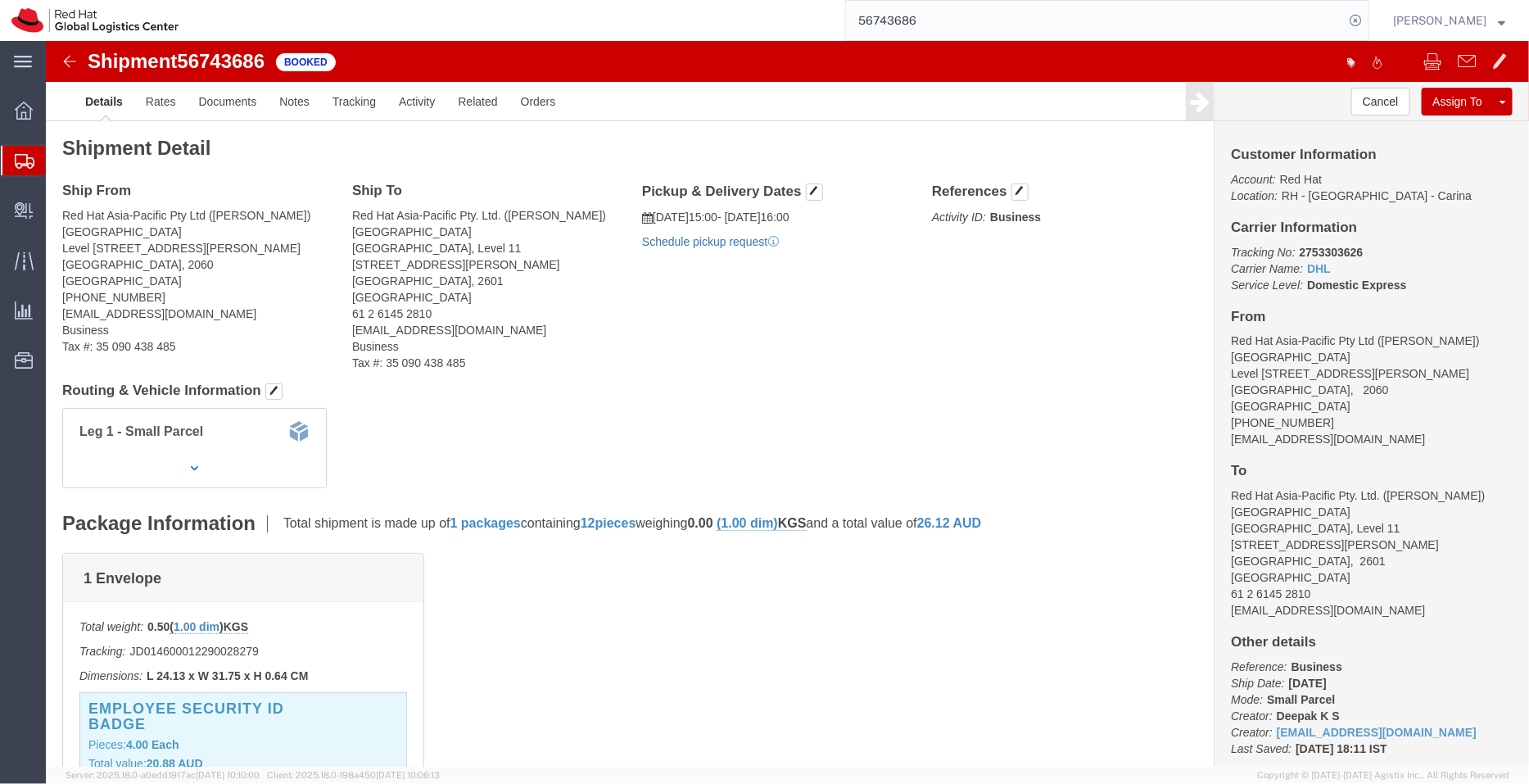
click link "Schedule pickup request"
drag, startPoint x: 846, startPoint y: 196, endPoint x: 606, endPoint y: 160, distance: 242.7
click div "Pickup & Delivery Dates [DATE] 15:00 - [DATE] 16:00 Pickup request number : CBJ…"
copy div "[DATE] 15:00 - [DATE] 16:00 Pickup request number : CBJ250909027701"
click link "Documents"
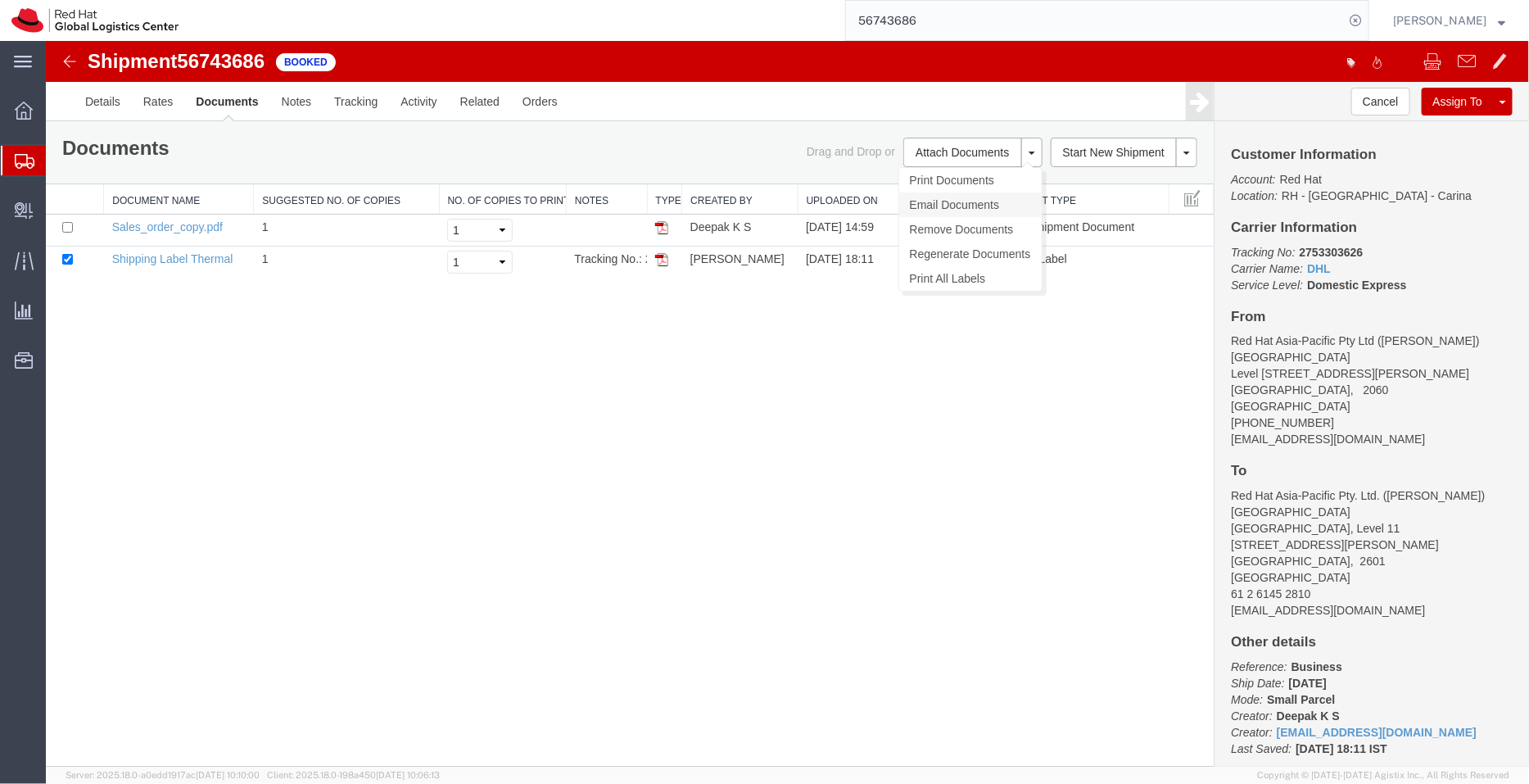
click at [939, 199] on link "Email Documents" at bounding box center [970, 204] width 143 height 24
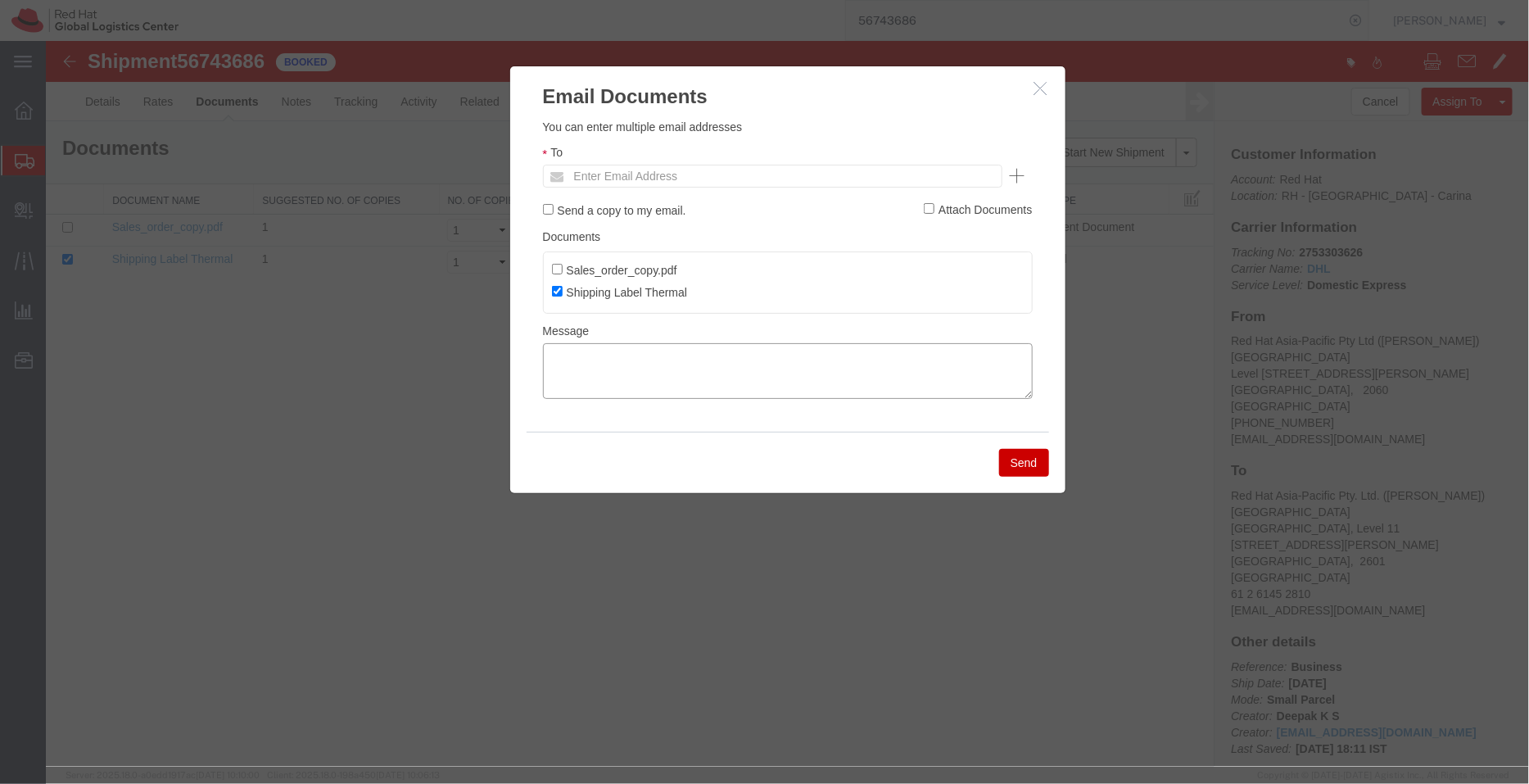
click at [790, 378] on textarea at bounding box center [786, 370] width 489 height 56
paste textarea "[DATE] 15:00 - [DATE] 16:00 Pickup request number: CBJ250909027701"
click at [547, 385] on textarea "[DATE] 15:00 - [DATE] 16:00 Pickup request number: CBJ250909027701" at bounding box center [786, 370] width 489 height 56
click at [547, 353] on textarea "[DATE] 15:00 - [DATE] 16:00 DHL Pickup request number: CBJ250909027701" at bounding box center [786, 370] width 489 height 56
type textarea "Pickup date/time -09/09/2025 15:00 [DATE] 16:00 DHL Pickup request number: CBJ2…"
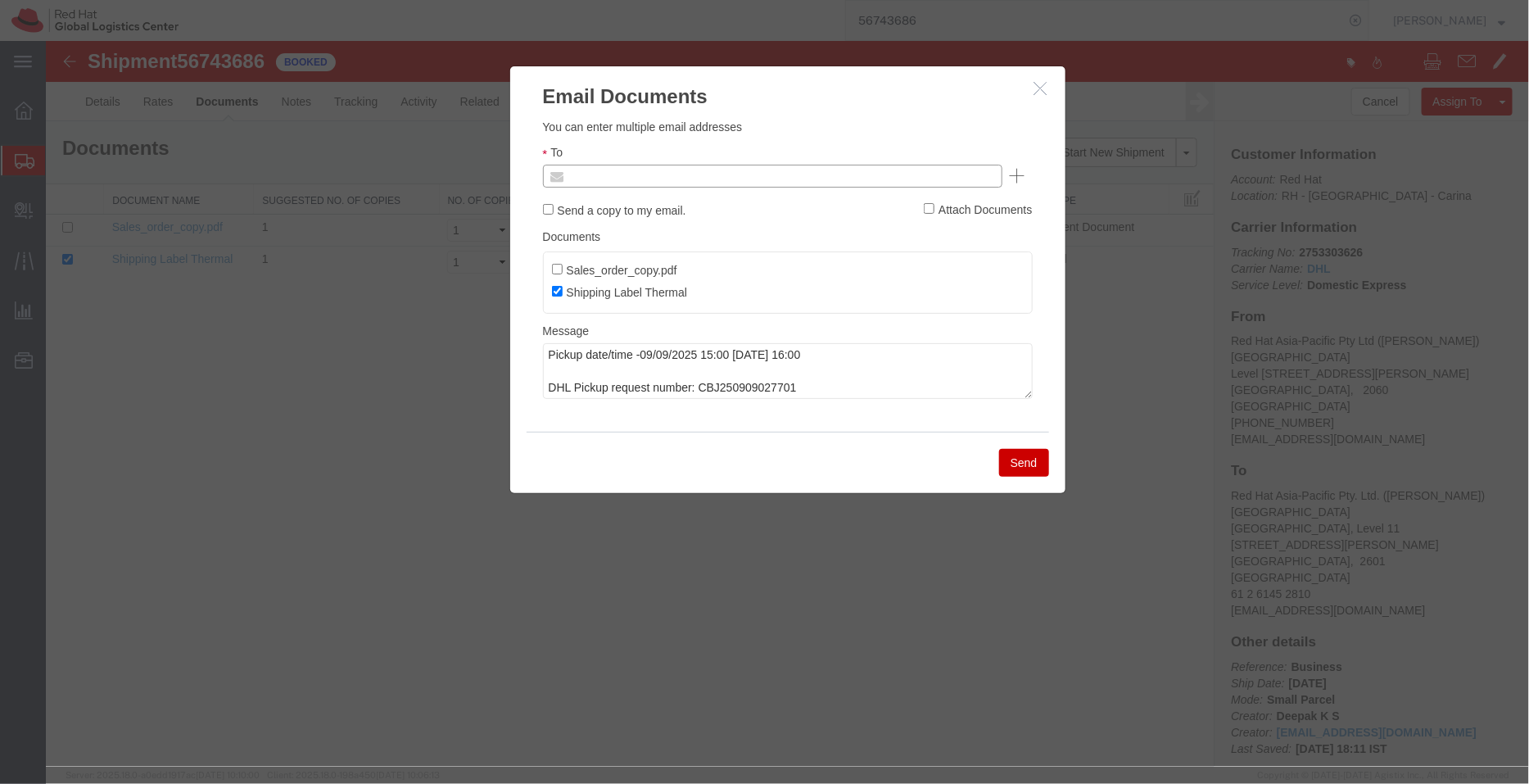
click at [639, 177] on input "text" at bounding box center [661, 175] width 192 height 21
type input "aarthur"
click at [1023, 460] on button "Send" at bounding box center [1024, 461] width 50 height 28
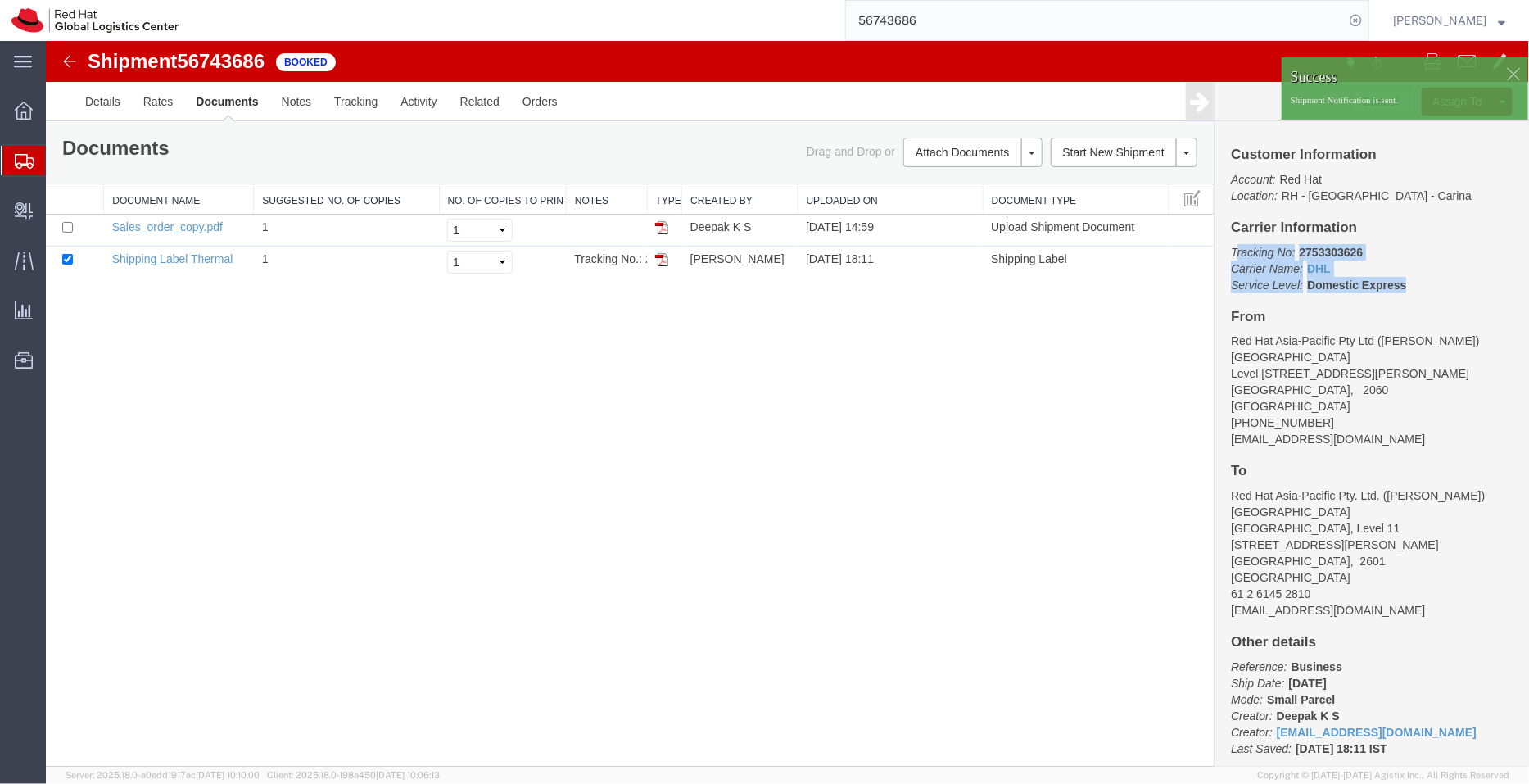
drag, startPoint x: 1312, startPoint y: 282, endPoint x: 1235, endPoint y: 247, distance: 84.6
click at [1235, 247] on p "Tracking No: 2753303626 Carrier Name: DHL DHL Service Level: Domestic Express" at bounding box center [1371, 268] width 282 height 49
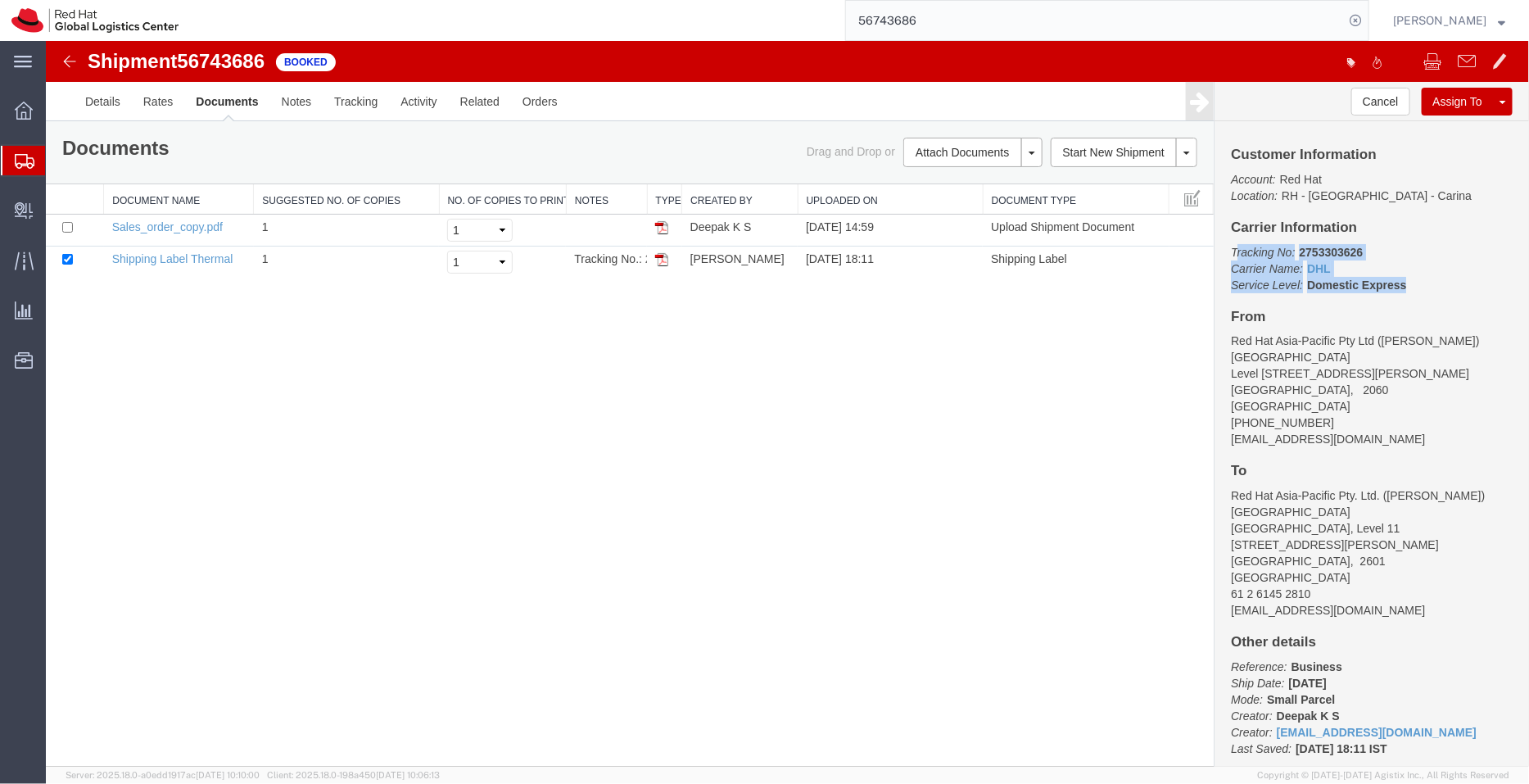
click at [1394, 265] on p "Tracking No: 2753303626 Carrier Name: DHL DHL Service Level: Domestic Express" at bounding box center [1371, 268] width 282 height 49
drag, startPoint x: 1416, startPoint y: 277, endPoint x: 1223, endPoint y: 247, distance: 195.3
click at [1223, 247] on div "Customer Information Account: Red Hat Location: [GEOGRAPHIC_DATA] - [GEOGRAPHIC…" at bounding box center [1371, 443] width 314 height 645
copy p "Tracking No: 2753303626 Carrier Name: DHL DHL Service Level: Domestic Express"
